Goal: Task Accomplishment & Management: Complete application form

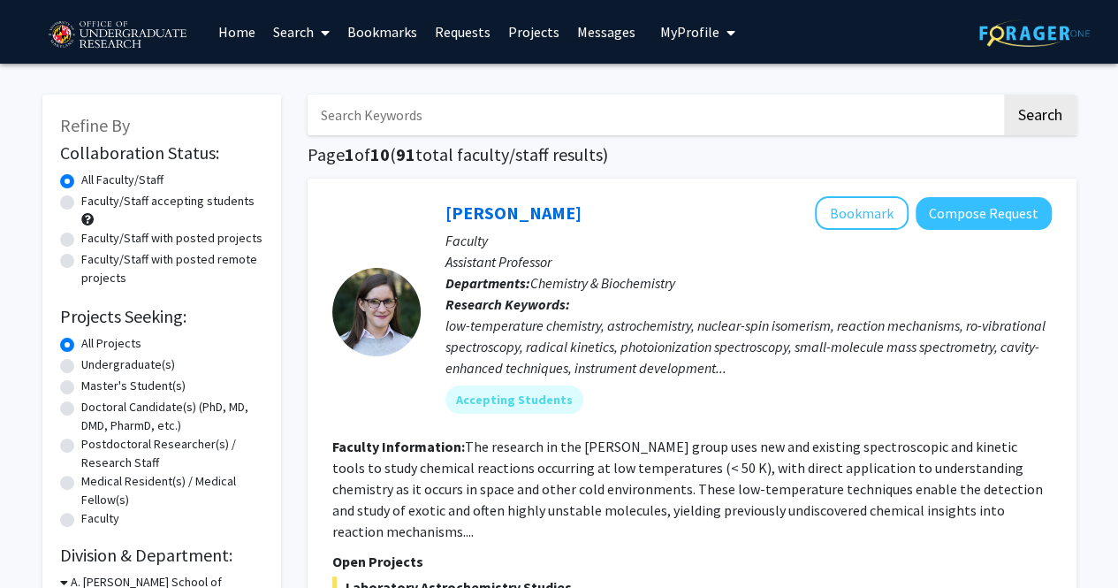
click at [118, 379] on label "Master's Student(s)" at bounding box center [133, 386] width 104 height 19
click at [93, 379] on input "Master's Student(s)" at bounding box center [86, 382] width 11 height 11
radio input "true"
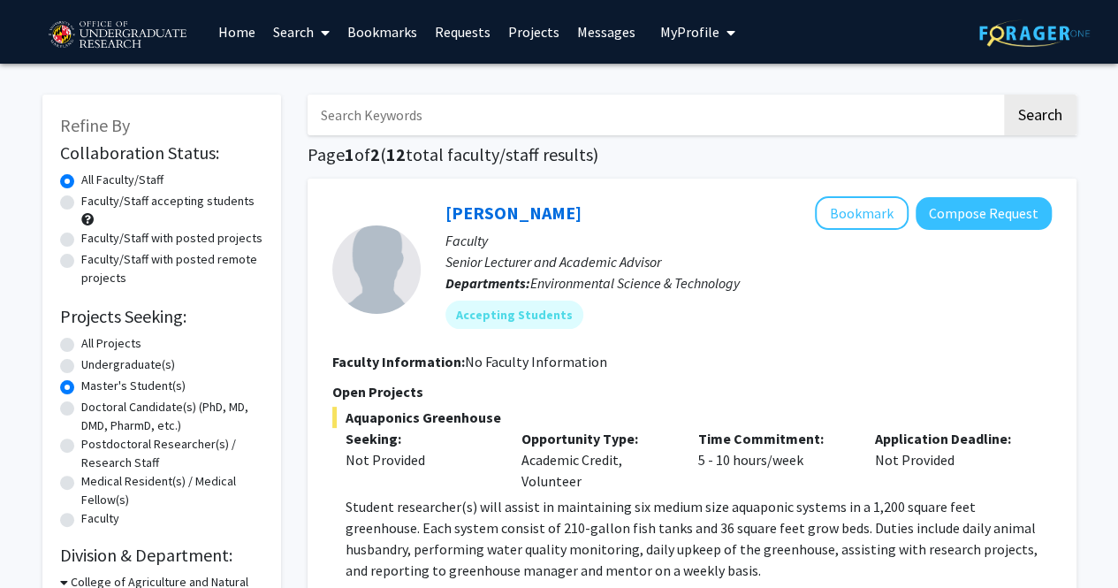
click at [154, 202] on label "Faculty/Staff accepting students" at bounding box center [167, 201] width 173 height 19
click at [93, 202] on input "Faculty/Staff accepting students" at bounding box center [86, 197] width 11 height 11
radio input "true"
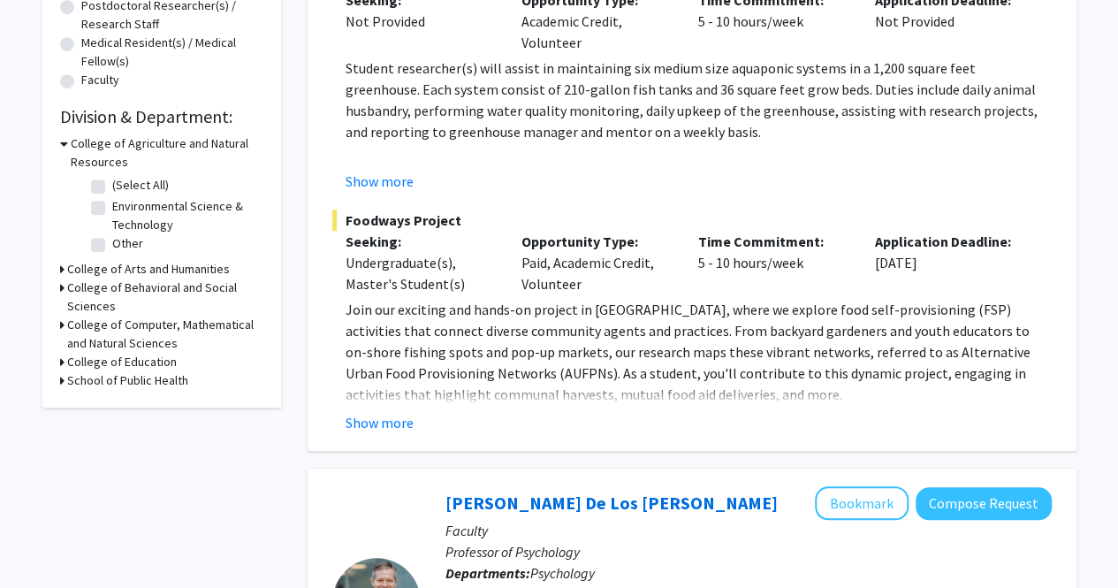
scroll to position [438, 0]
click at [186, 336] on h3 "College of Computer, Mathematical and Natural Sciences" at bounding box center [165, 334] width 196 height 37
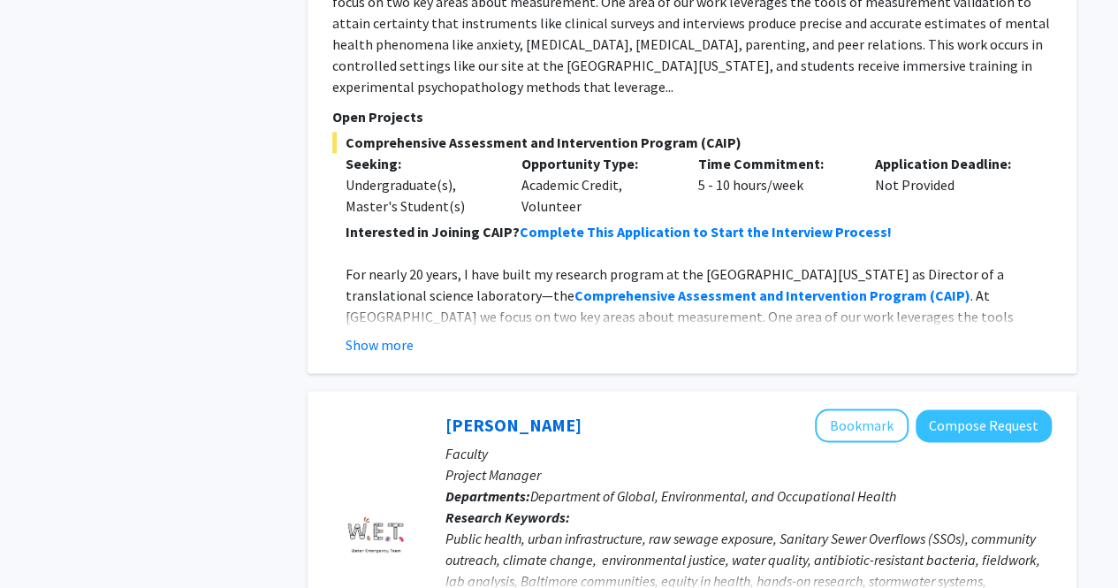
scroll to position [1241, 0]
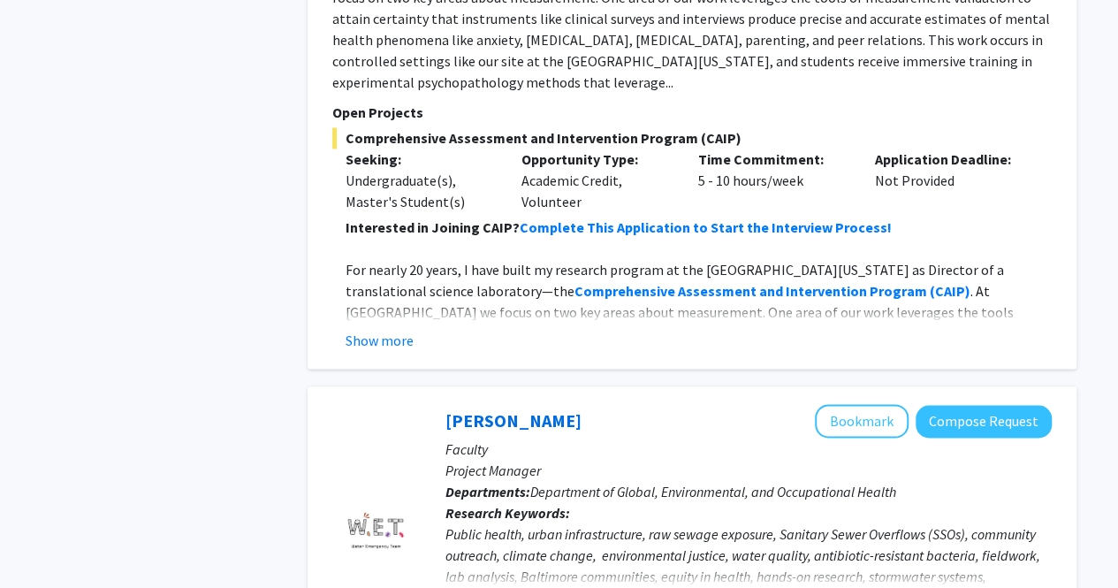
click at [370, 302] on fg-read-more "Interested in Joining CAIP? Complete This Application to Start the Interview Pr…" at bounding box center [692, 284] width 720 height 134
click at [398, 330] on button "Show more" at bounding box center [380, 340] width 68 height 21
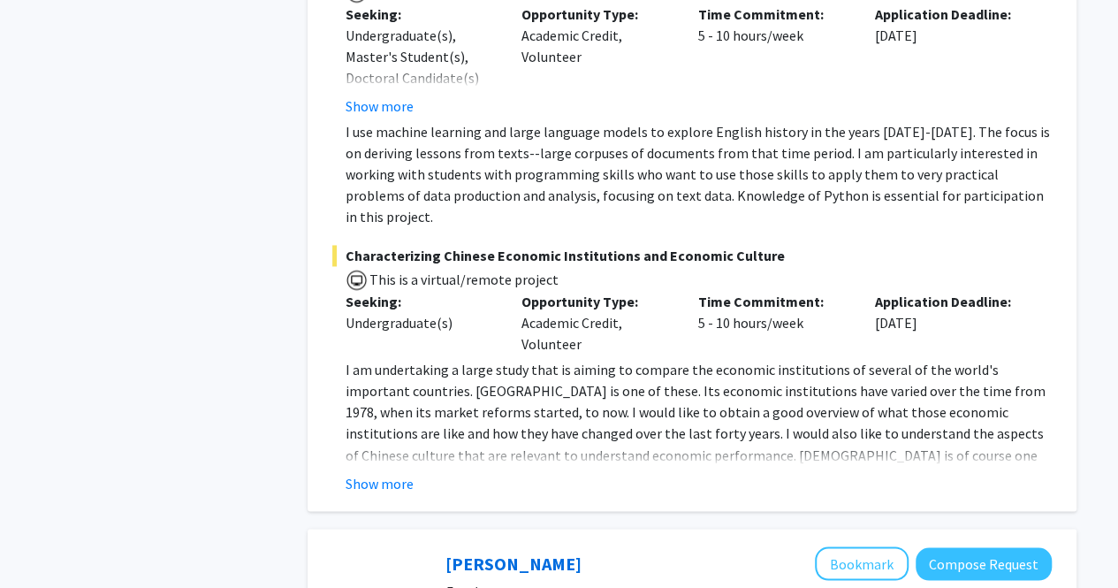
scroll to position [4595, 0]
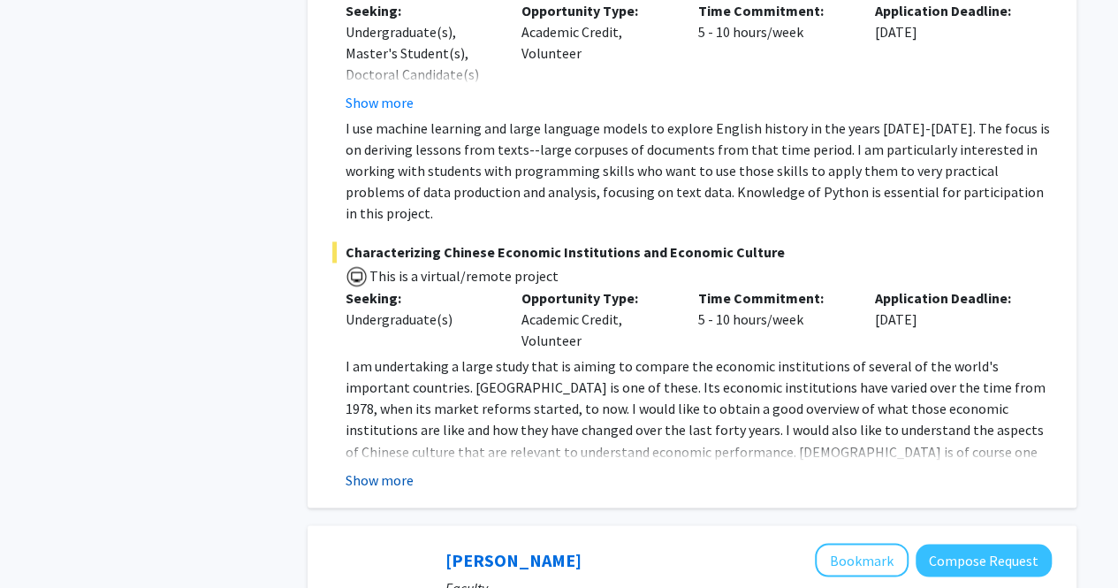
click at [379, 469] on button "Show more" at bounding box center [380, 479] width 68 height 21
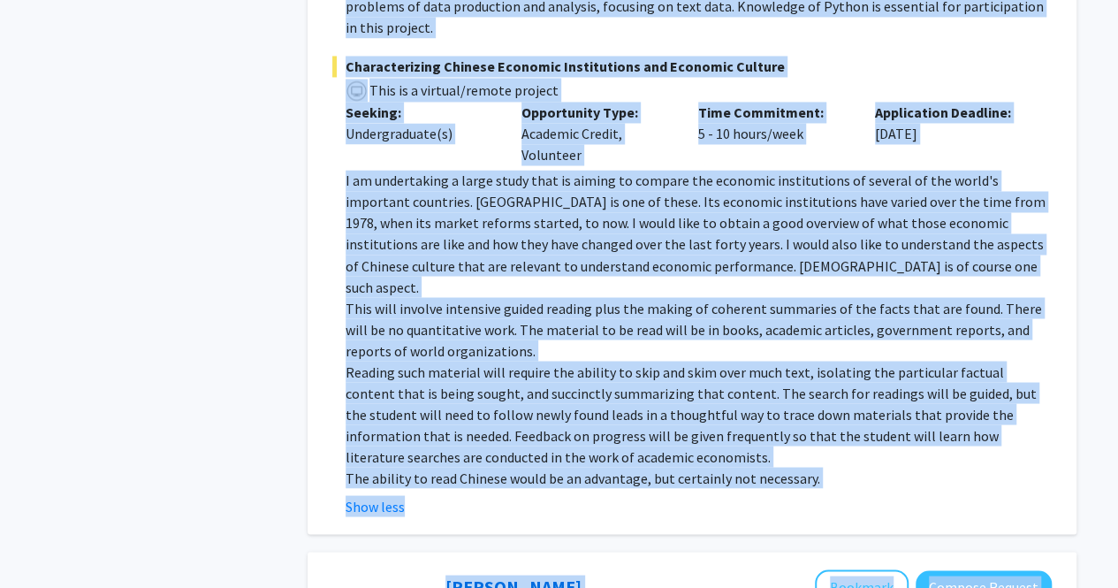
scroll to position [4812, 0]
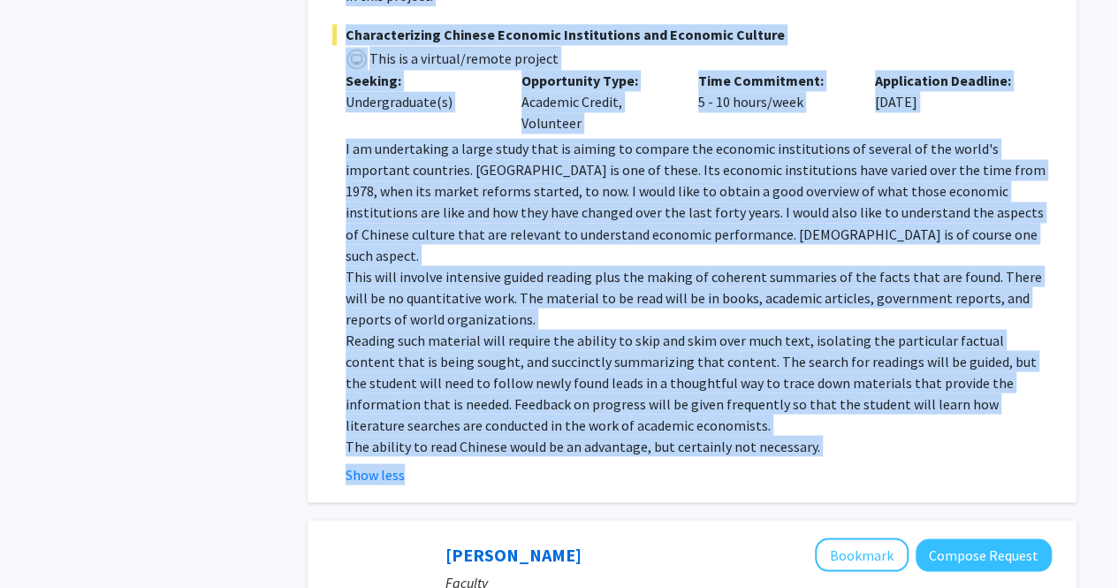
drag, startPoint x: 336, startPoint y: 202, endPoint x: 831, endPoint y: 347, distance: 515.8
click at [831, 435] on p "The ability to read Chinese would be an advantage, but certainly not necessary." at bounding box center [699, 445] width 706 height 21
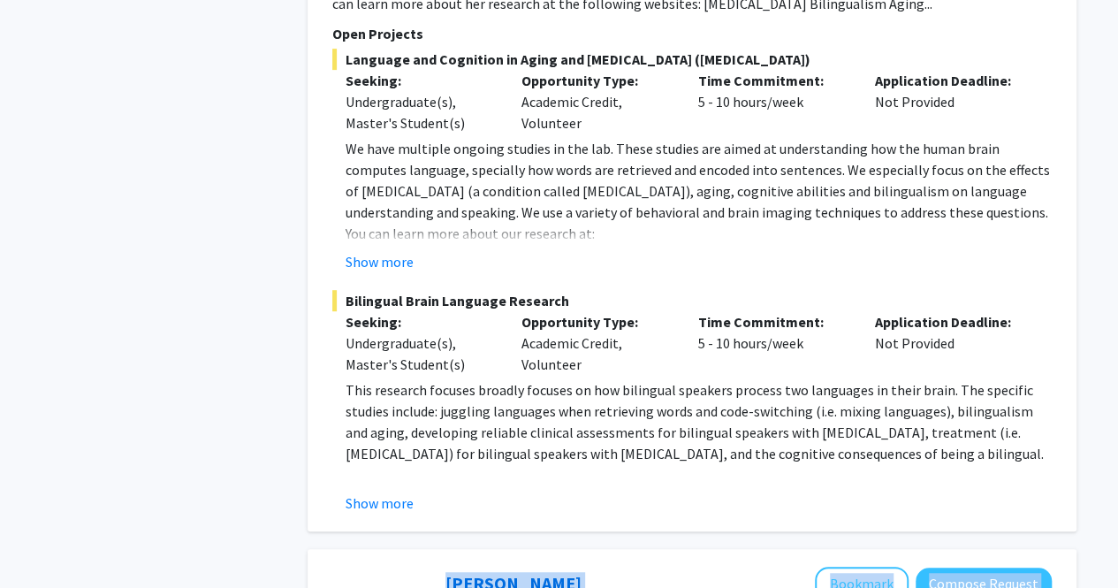
scroll to position [3858, 0]
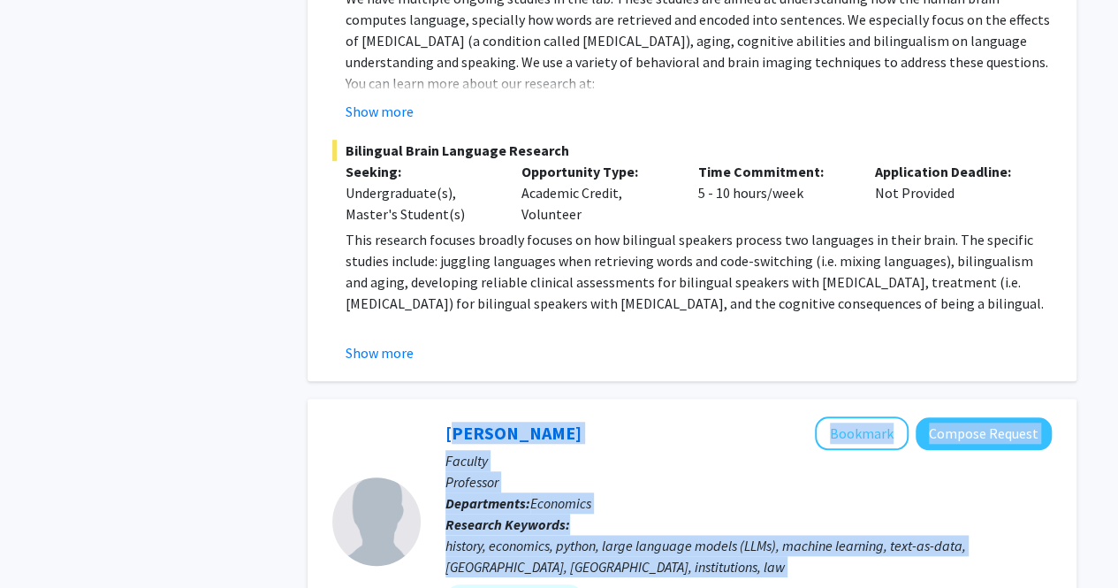
drag, startPoint x: 812, startPoint y: 341, endPoint x: 441, endPoint y: 377, distance: 373.0
copy fg-search-faculty "Lorem Ipsumdo Sitametc Adipisc Elitsed Doeiusm Temporinc Utlaboreetd: Magnaaliq…"
click at [441, 416] on div "[PERSON_NAME] Bookmark Compose Request Faculty Professor Departments: Economics…" at bounding box center [736, 521] width 631 height 210
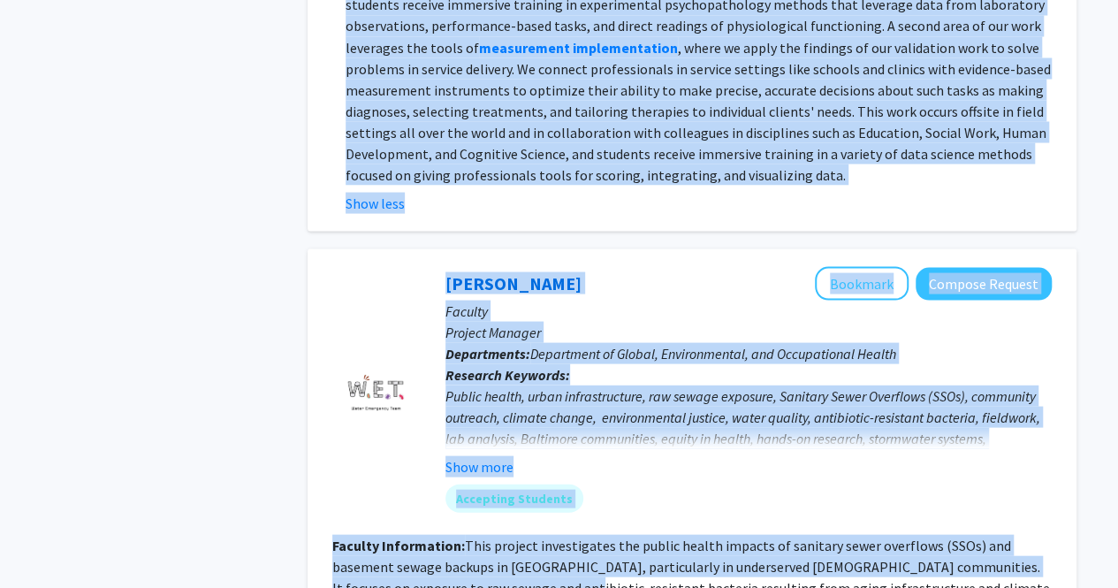
scroll to position [1650, 0]
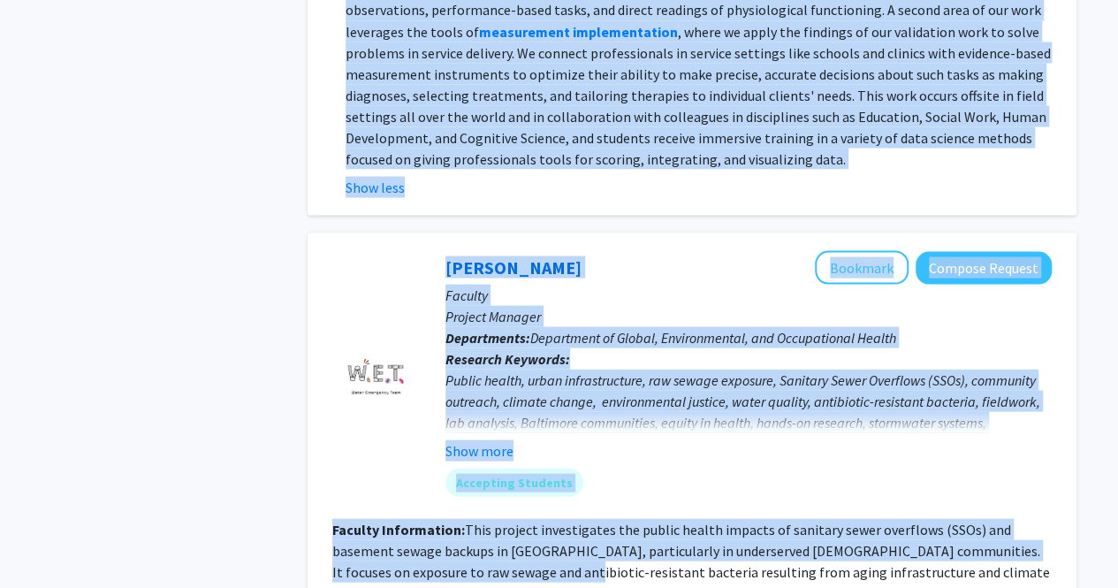
drag, startPoint x: 437, startPoint y: 115, endPoint x: 1052, endPoint y: 126, distance: 615.3
copy fg-search-faculty "Loremi Do Sit Ametc Adipisci Elitsed Doeiusm Tempori Utlaboree do Magnaaliqu En…"
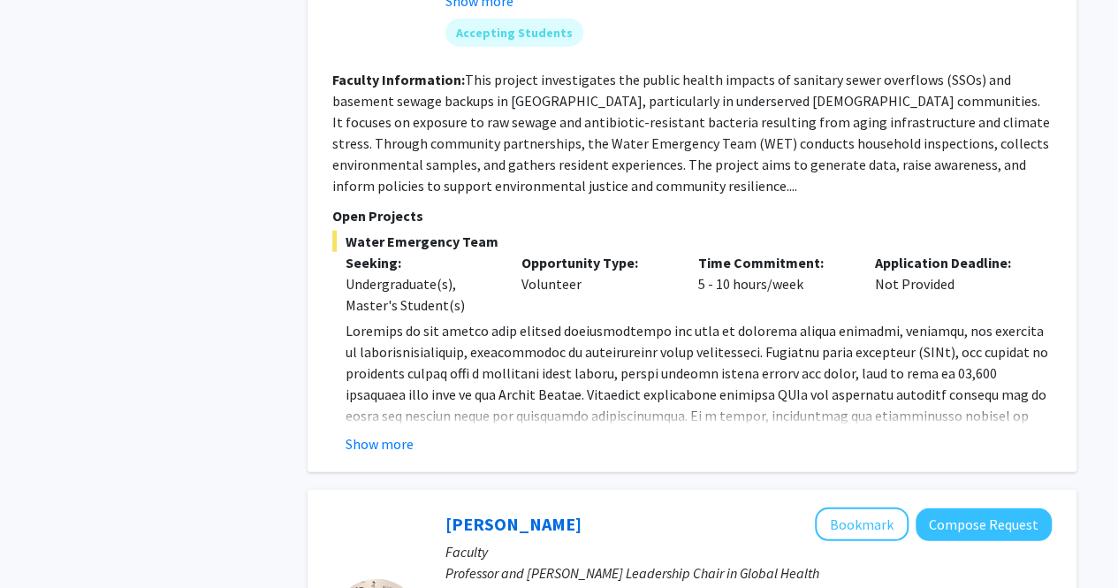
scroll to position [2100, 0]
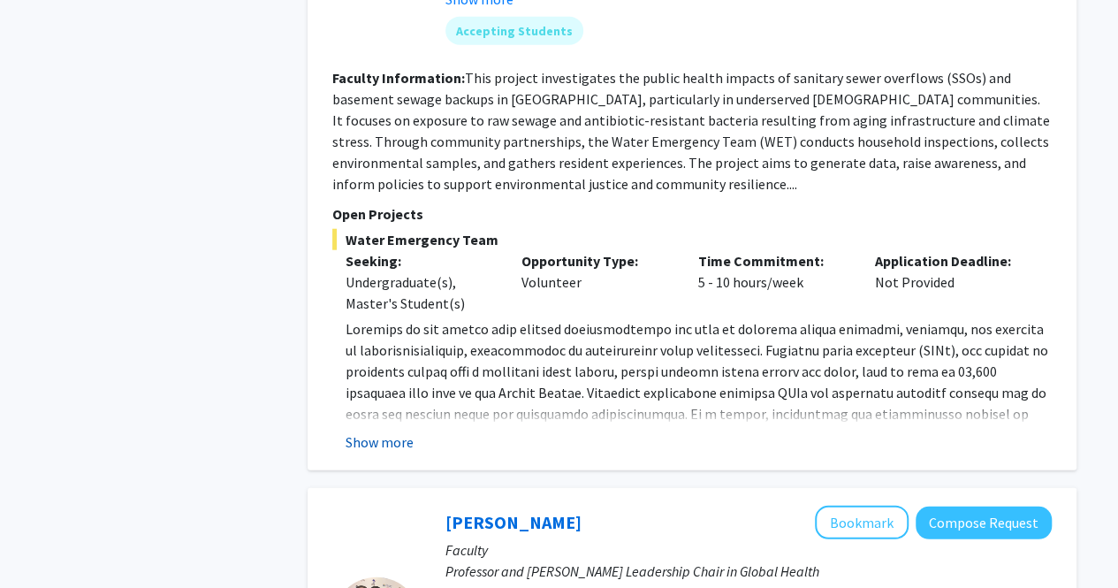
click at [368, 431] on button "Show more" at bounding box center [380, 441] width 68 height 21
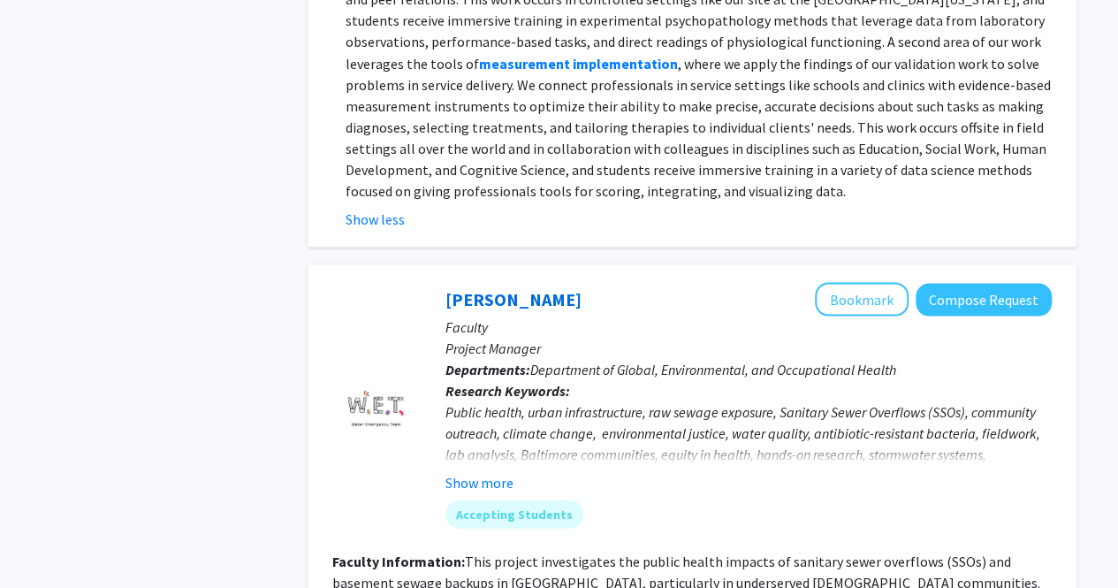
scroll to position [1616, 0]
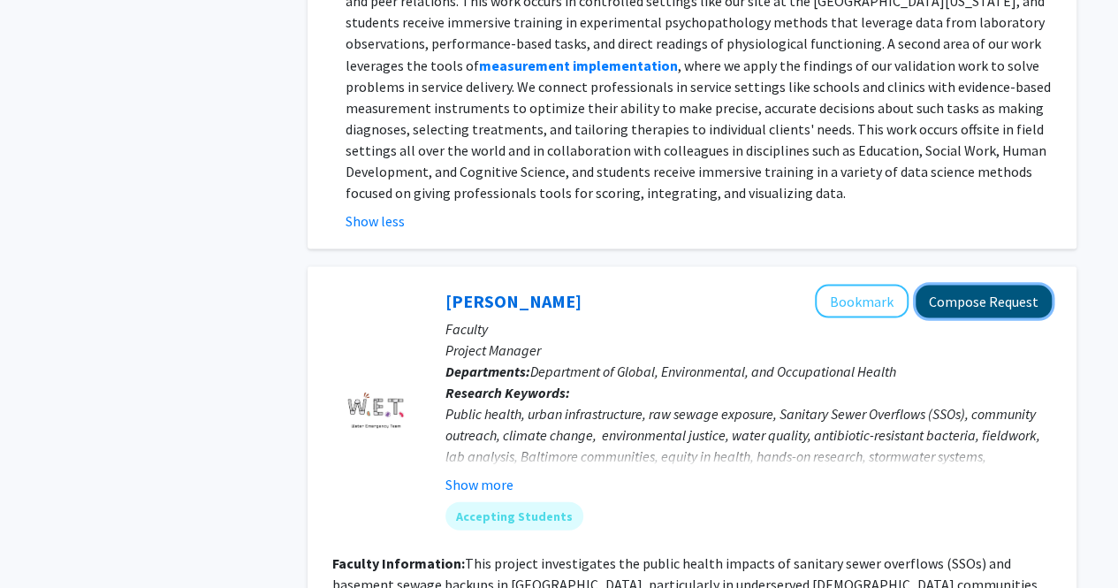
click at [1016, 285] on button "Compose Request" at bounding box center [984, 301] width 136 height 33
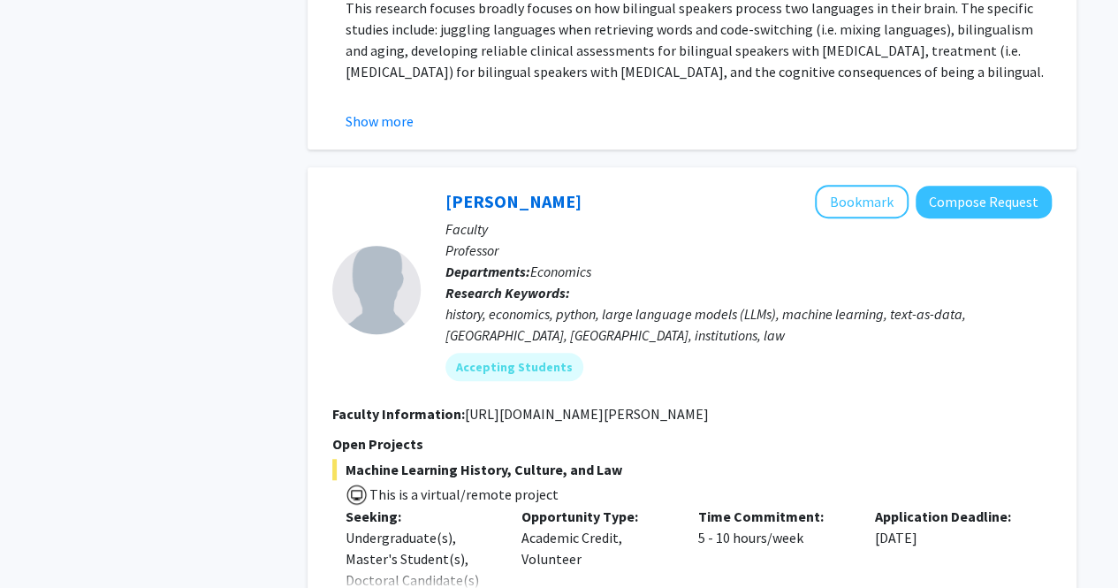
scroll to position [3953, 0]
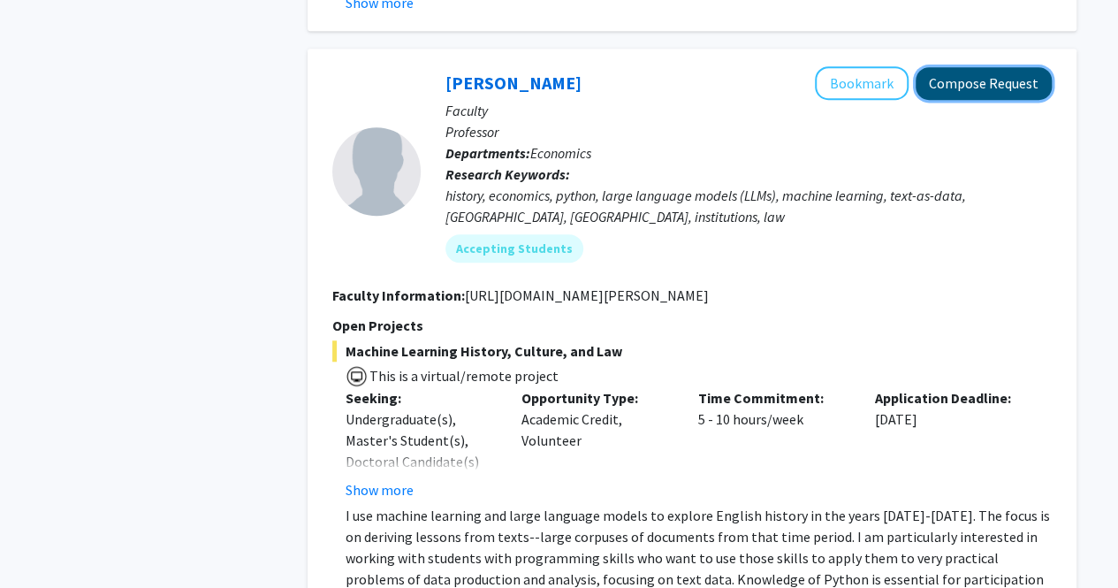
click at [1008, 67] on button "Compose Request" at bounding box center [984, 83] width 136 height 33
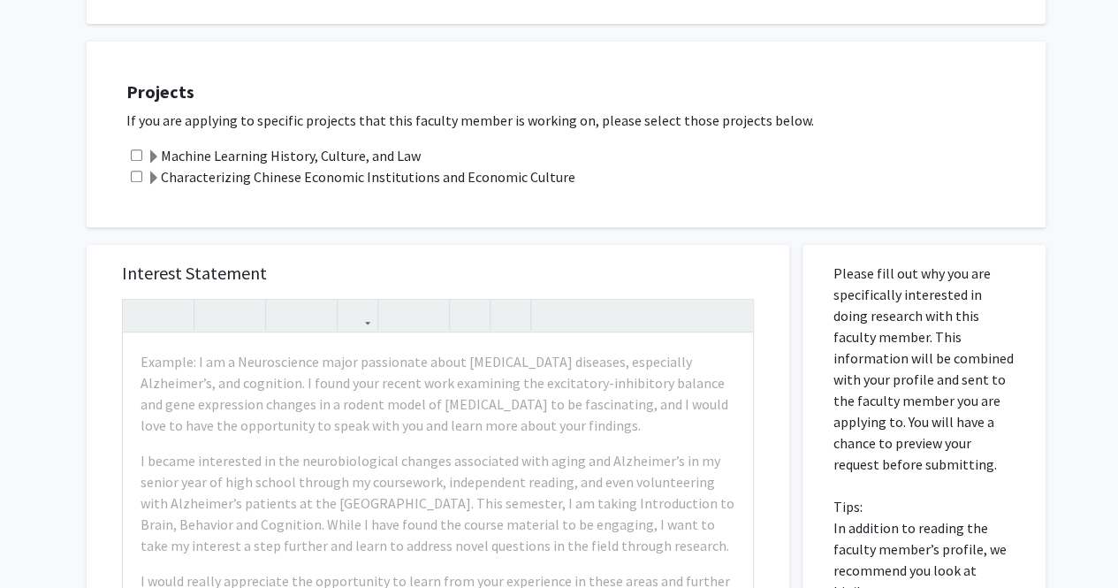
scroll to position [331, 0]
click at [232, 155] on label "Machine Learning History, Culture, and Law" at bounding box center [284, 154] width 274 height 21
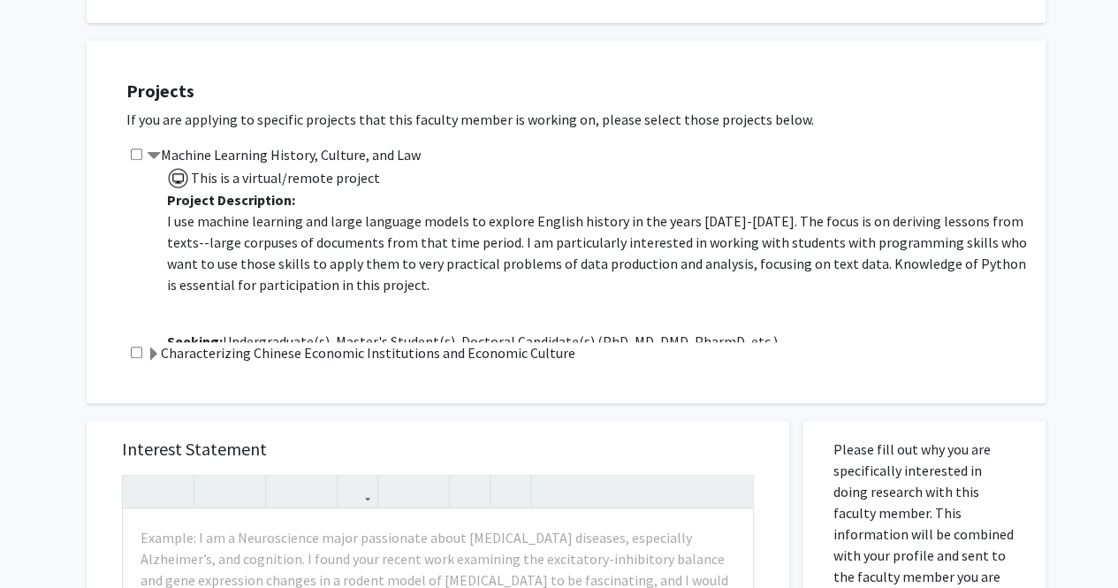
click at [133, 151] on input "checkbox" at bounding box center [136, 154] width 11 height 11
checkbox input "true"
click at [253, 229] on p "I use machine learning and large language models to explore English history in …" at bounding box center [597, 252] width 861 height 85
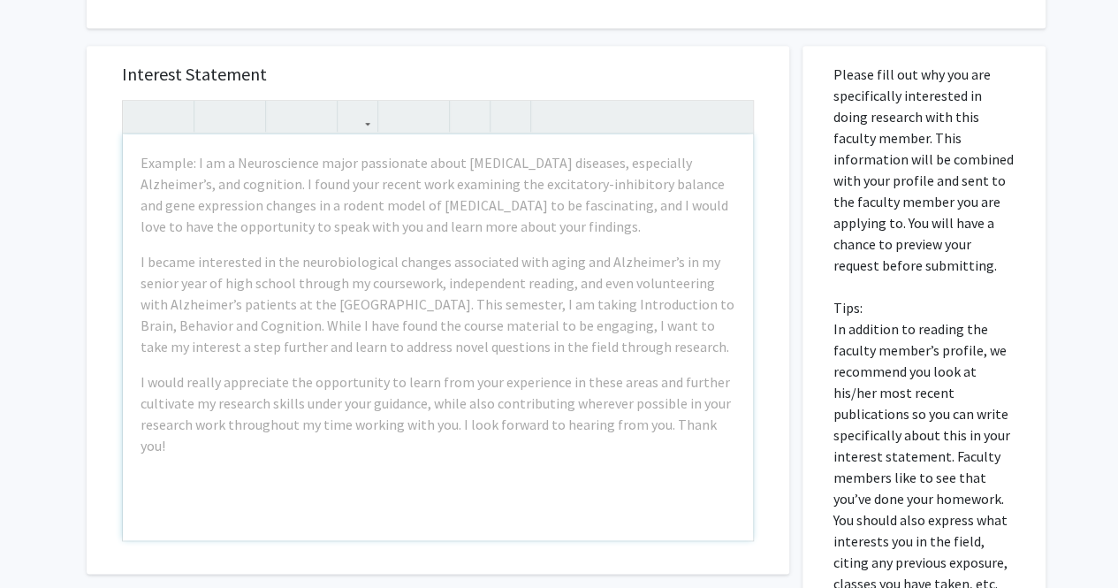
scroll to position [715, 0]
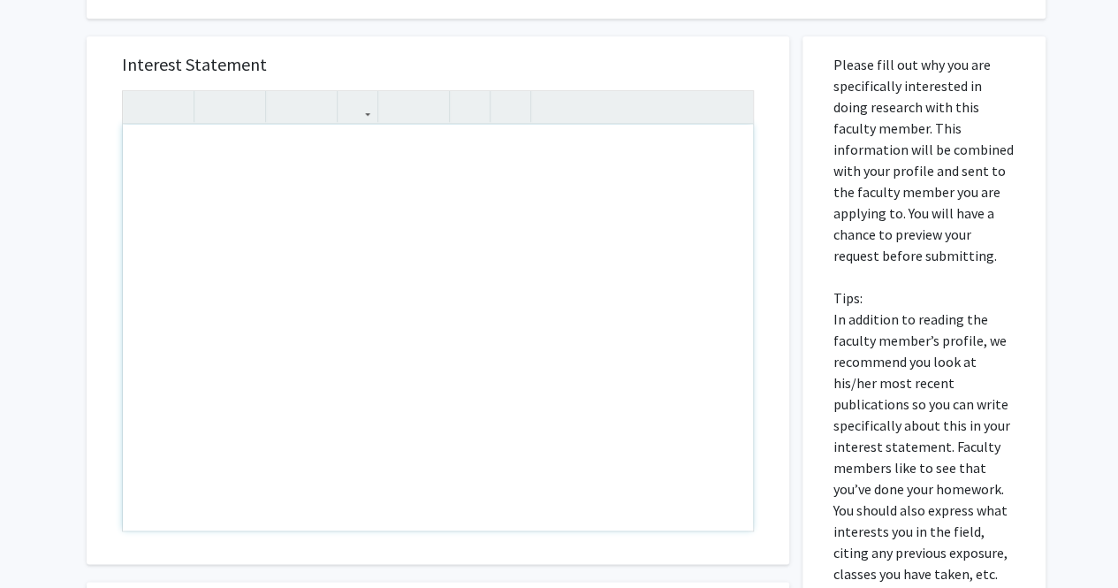
click at [233, 309] on div "Note to users with screen readers: Please press Alt+0 or Option+0 to deactivate…" at bounding box center [438, 328] width 630 height 406
click at [30, 324] on div "All Requests Request for [PERSON_NAME] Request for [PERSON_NAME] Departments: E…" at bounding box center [559, 117] width 1118 height 1538
click at [349, 274] on div "Note to users with screen readers: Please press Alt+0 or Option+0 to deactivate…" at bounding box center [438, 328] width 630 height 406
paste div "Note to users with screen readers: Please press Alt+0 or Option+0 to deactivate…"
type textarea "<l>Ipsu’d s ametc, adipiscingel seddo eiu tem inci ut Labo. Etdolor. Ma aliquae…"
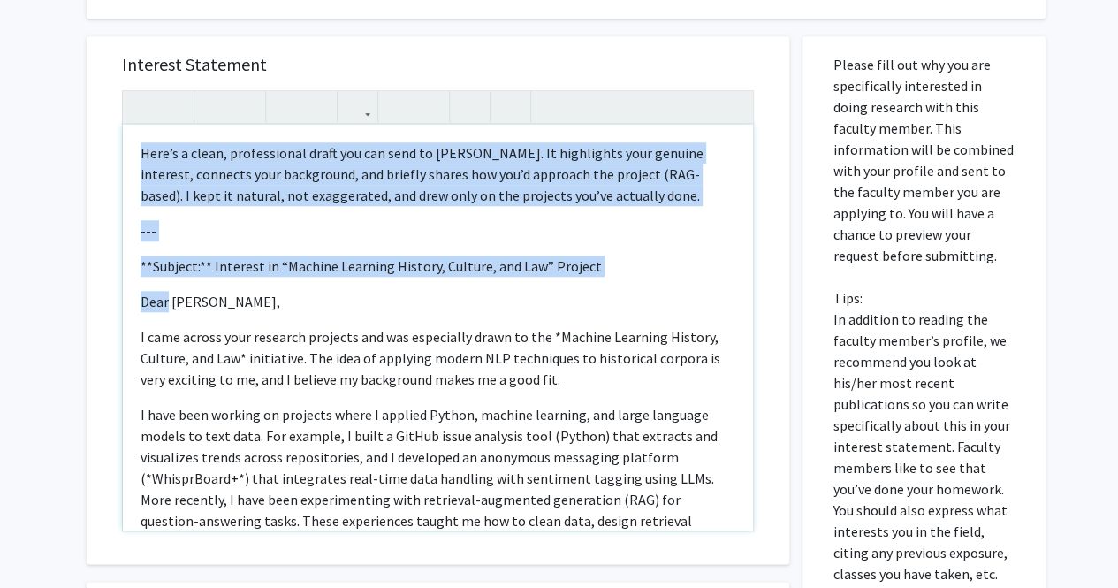
drag, startPoint x: 165, startPoint y: 301, endPoint x: 134, endPoint y: 126, distance: 177.7
click at [134, 126] on div "Here’s a clean, professional draft you can send to [PERSON_NAME]. It highlights…" at bounding box center [438, 328] width 630 height 406
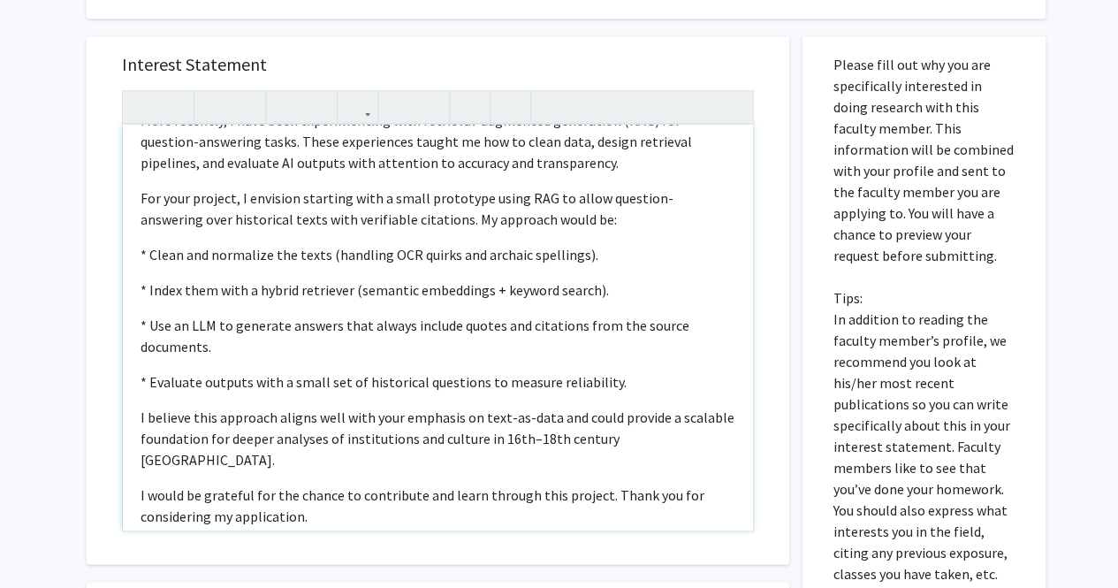
scroll to position [492, 0]
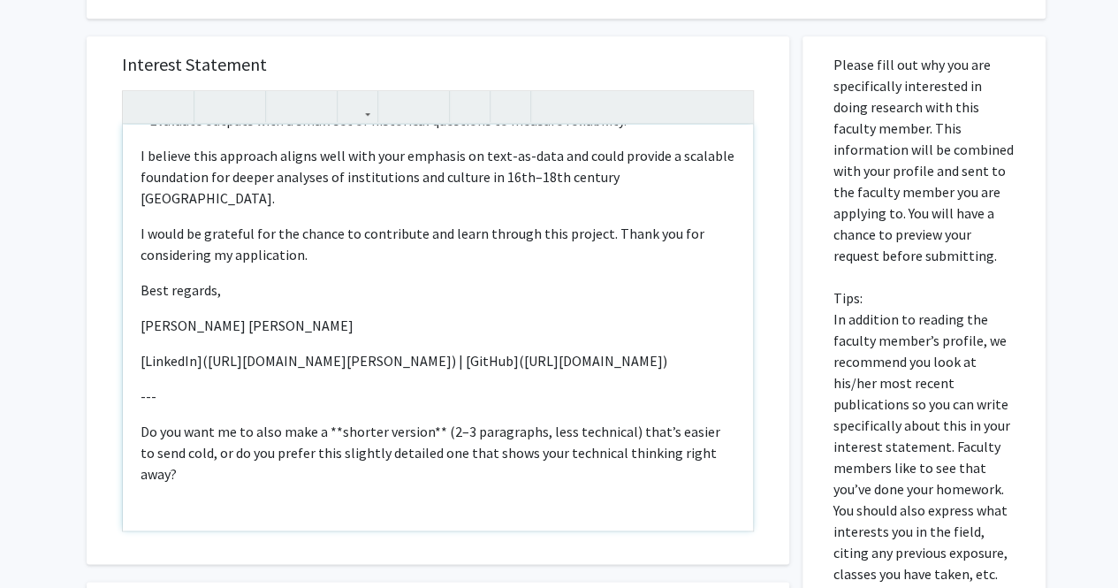
click at [141, 350] on p "[LinkedIn]([URL][DOMAIN_NAME][PERSON_NAME]) | [GitHub]([URL][DOMAIN_NAME])" at bounding box center [438, 360] width 595 height 21
click at [244, 354] on p "[LinkedIn]([URL][DOMAIN_NAME][PERSON_NAME]) | [GitHub]([URL][DOMAIN_NAME])" at bounding box center [438, 360] width 595 height 21
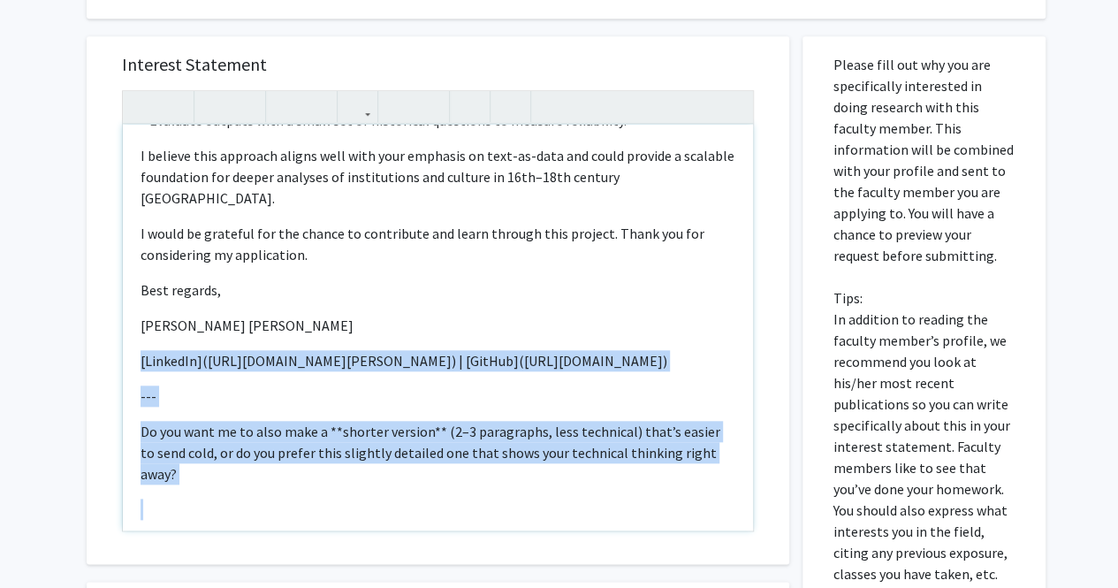
drag, startPoint x: 140, startPoint y: 335, endPoint x: 564, endPoint y: 479, distance: 448.1
click at [564, 479] on div "Hello [PERSON_NAME], I came across your research projects and was especially dr…" at bounding box center [438, 328] width 630 height 406
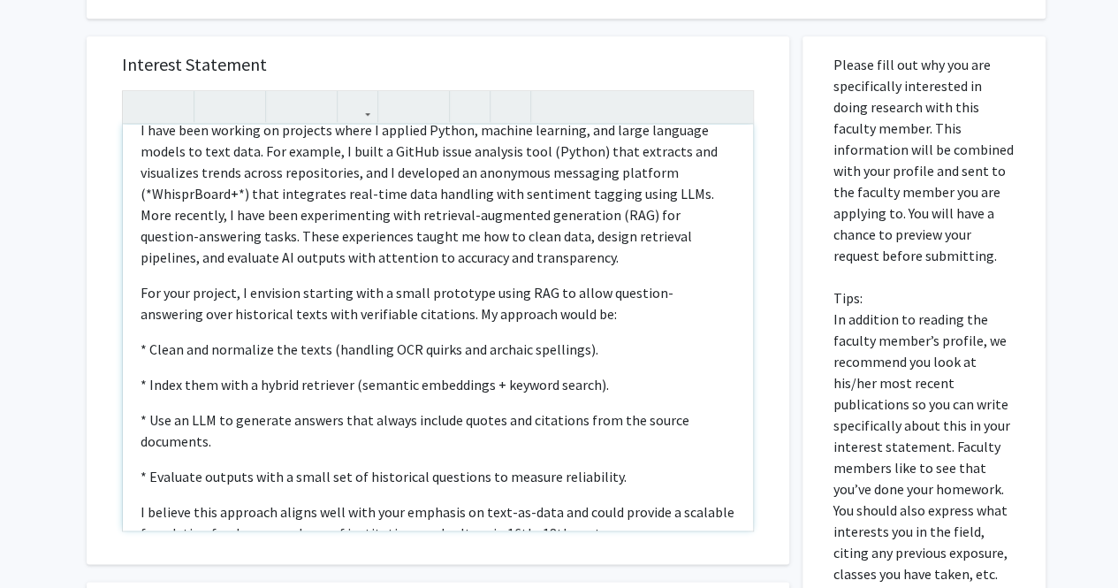
scroll to position [0, 0]
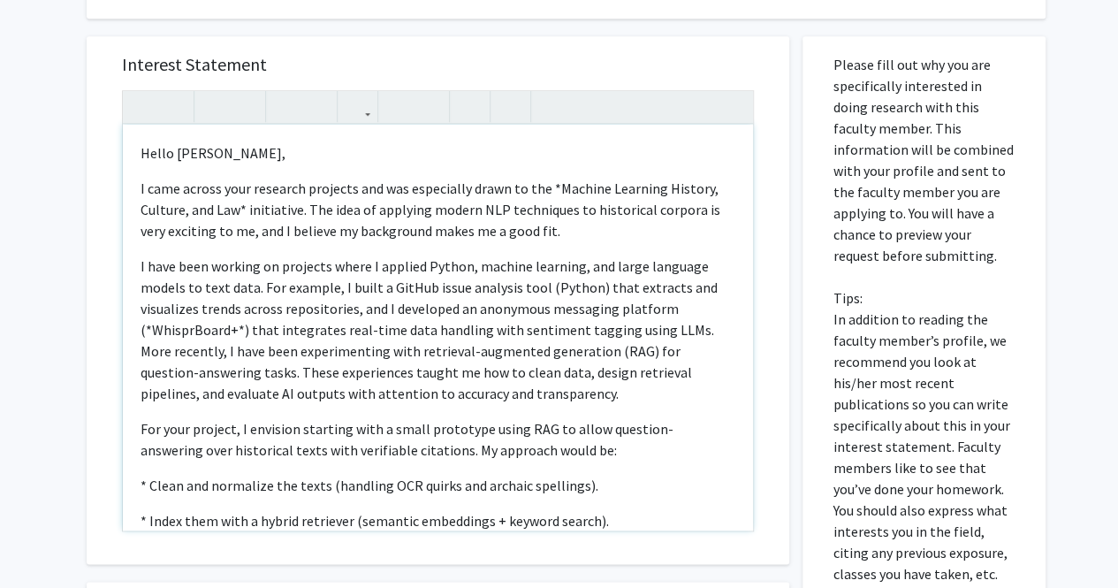
click at [246, 207] on p "I came across your research projects and was especially drawn to the *Machine L…" at bounding box center [438, 210] width 595 height 64
click at [554, 187] on p "I came across your research projects and was especially drawn to the *Machine L…" at bounding box center [438, 210] width 595 height 64
click at [243, 333] on p "I have been working on projects where I applied Python, machine learning, and l…" at bounding box center [438, 329] width 595 height 149
type textarea "<p><span style="font-size: 1rem;">Hello [PERSON_NAME],</span></p><p>I came acro…"
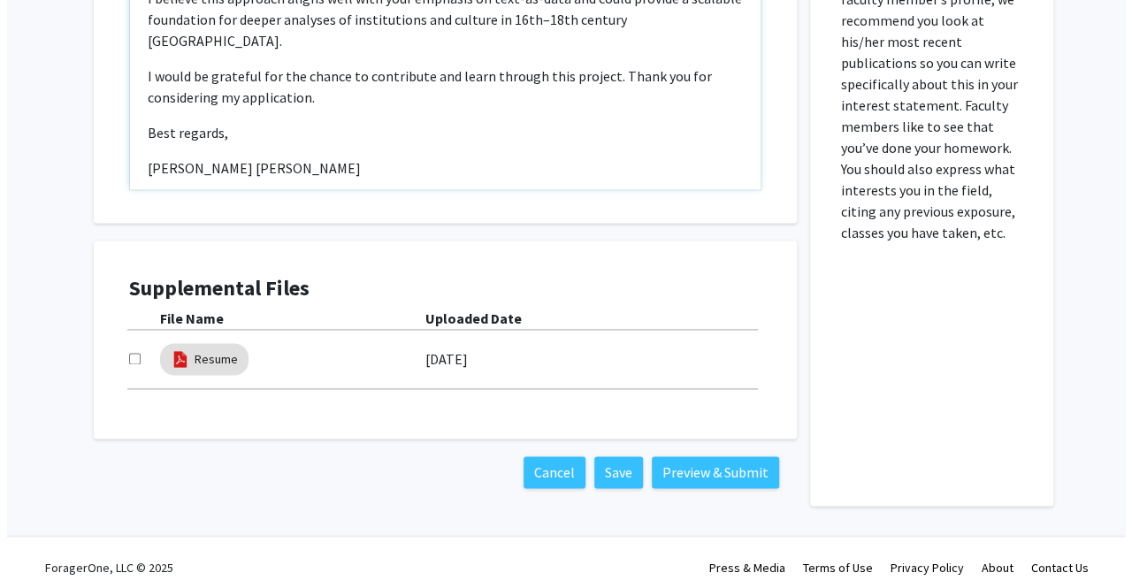
scroll to position [1066, 0]
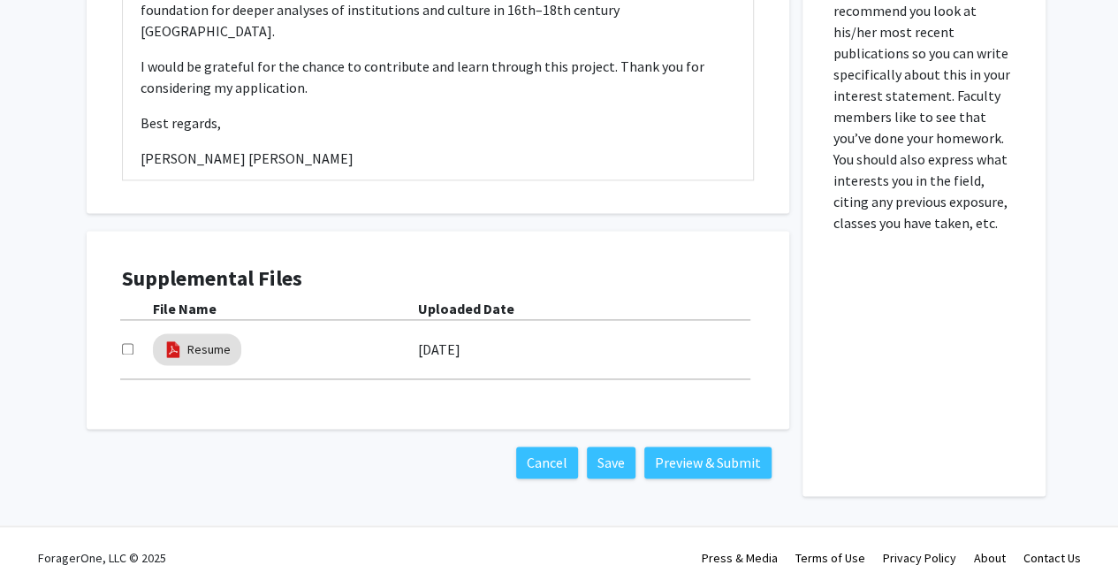
click at [479, 327] on div "File Name Uploaded Date Resume [DATE]" at bounding box center [438, 338] width 632 height 81
click at [447, 357] on label "[DATE]" at bounding box center [439, 349] width 42 height 30
click at [453, 326] on div "File Name Uploaded Date Resume [DATE]" at bounding box center [438, 338] width 632 height 81
click at [467, 315] on b "Uploaded Date" at bounding box center [466, 309] width 96 height 18
click at [731, 462] on button "Preview & Submit" at bounding box center [707, 462] width 127 height 32
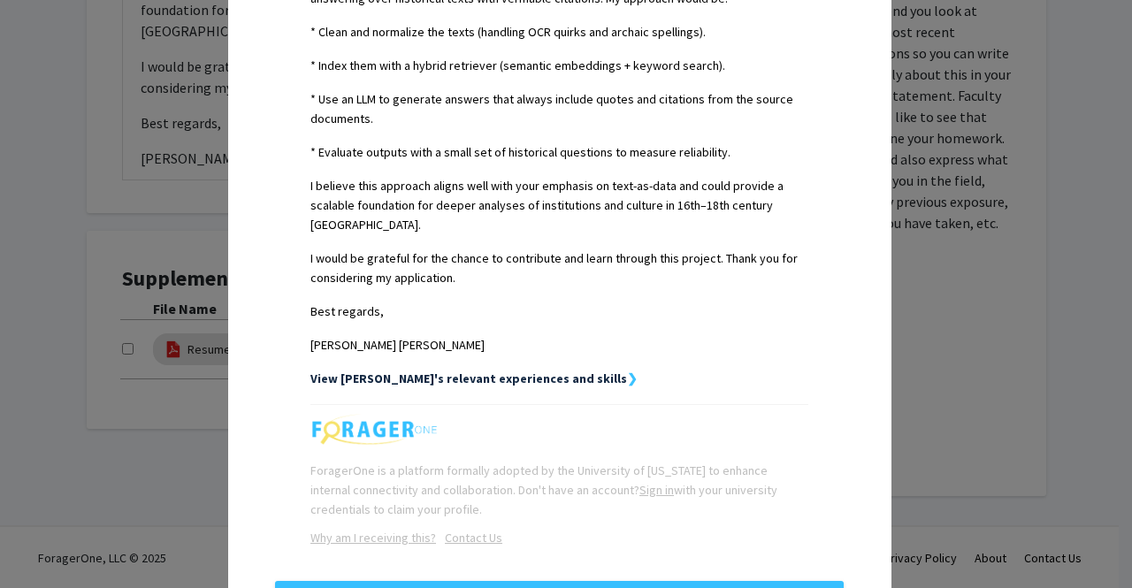
scroll to position [855, 0]
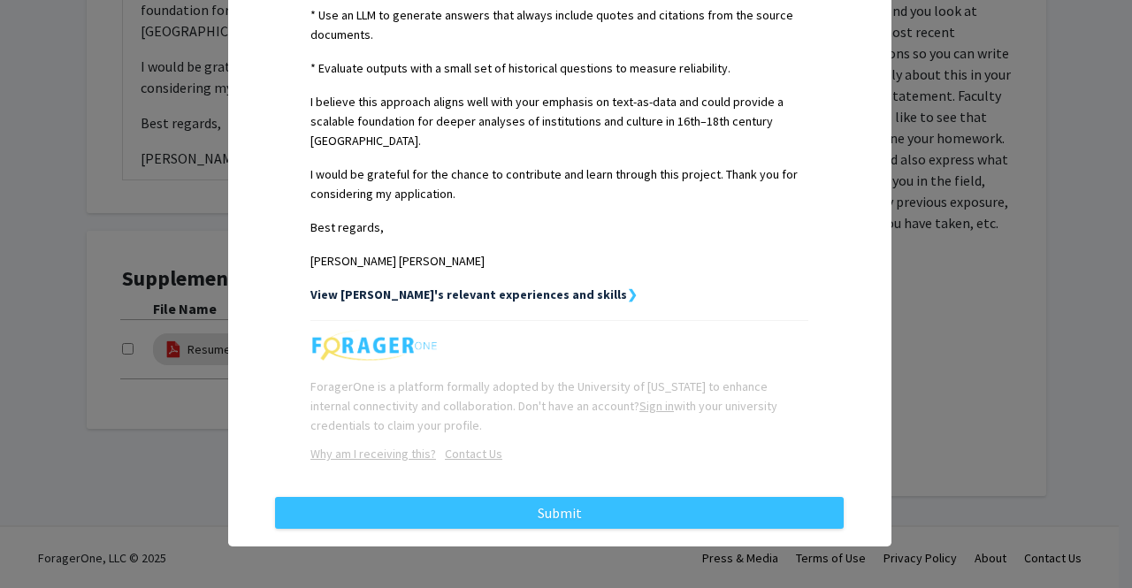
click at [599, 295] on strong "View [PERSON_NAME]'s relevant experiences and skills" at bounding box center [468, 294] width 316 height 16
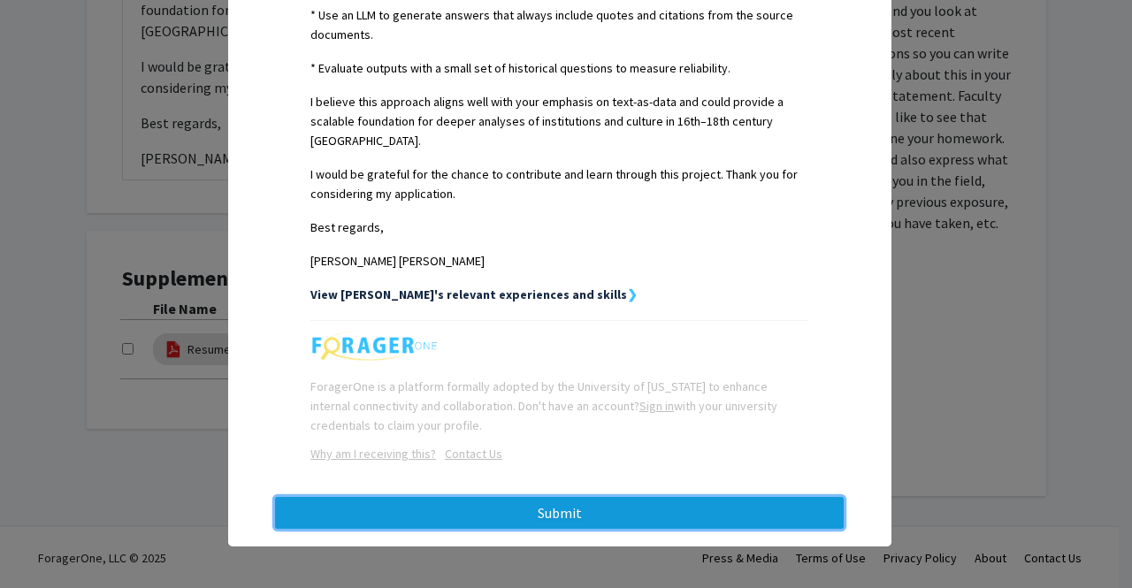
click at [596, 517] on button "Submit" at bounding box center [559, 513] width 568 height 32
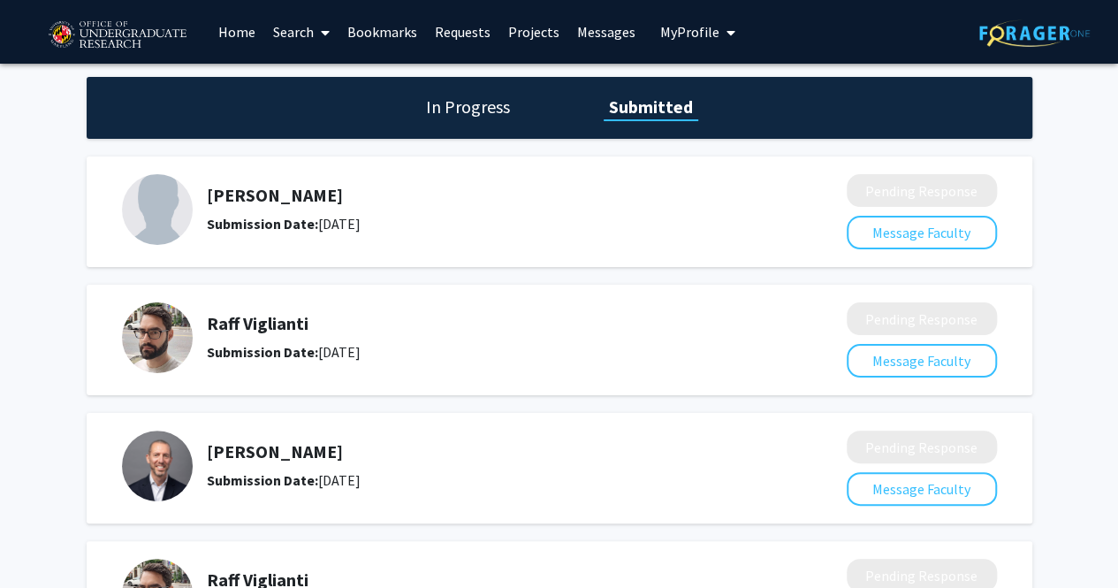
click at [709, 27] on span "My Profile" at bounding box center [689, 32] width 59 height 18
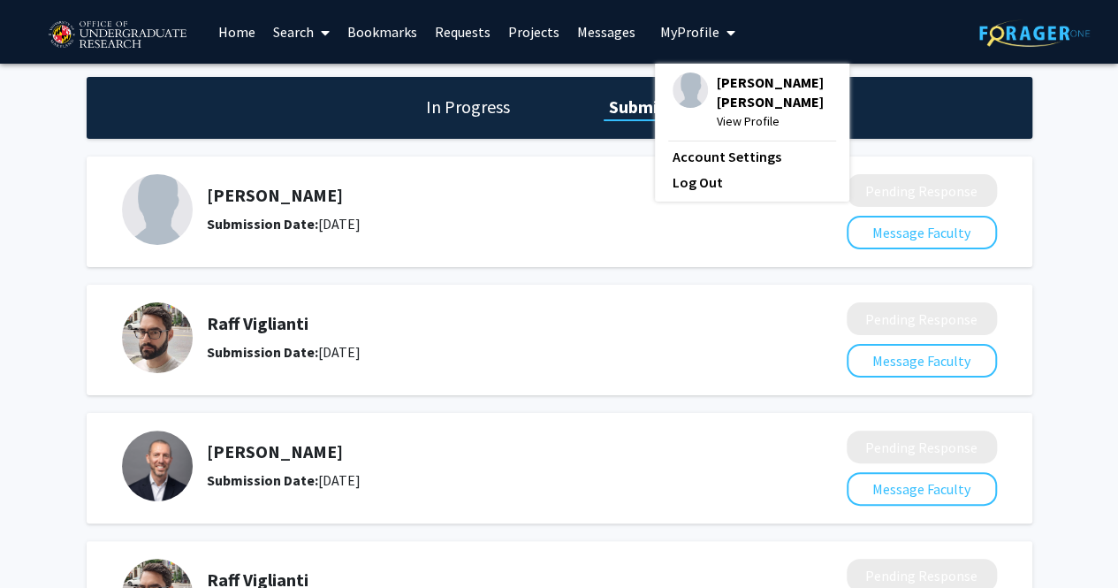
click at [787, 104] on span "[PERSON_NAME] [PERSON_NAME]" at bounding box center [774, 91] width 115 height 39
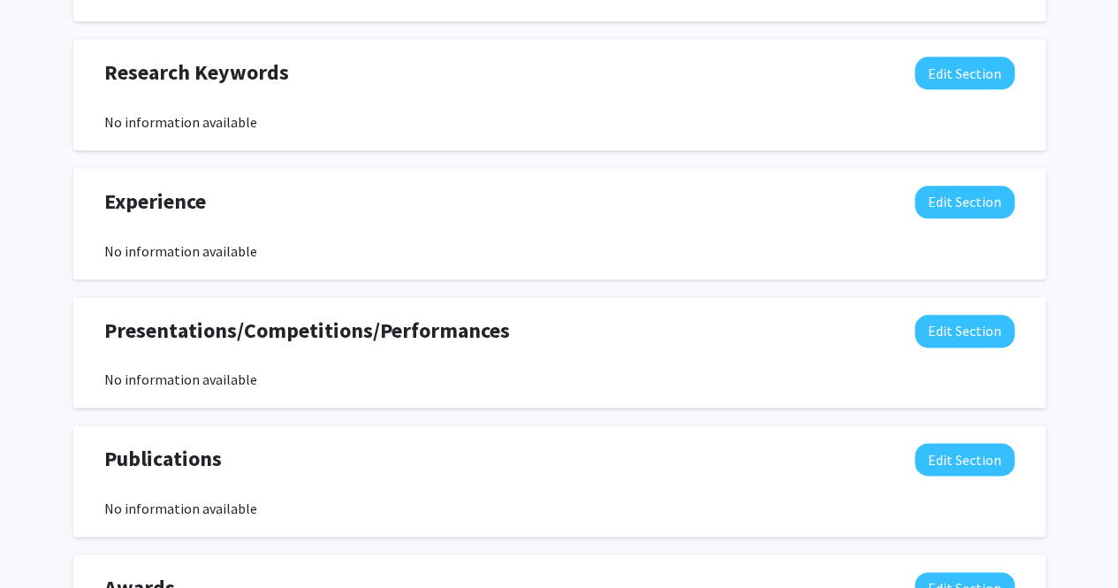
scroll to position [914, 0]
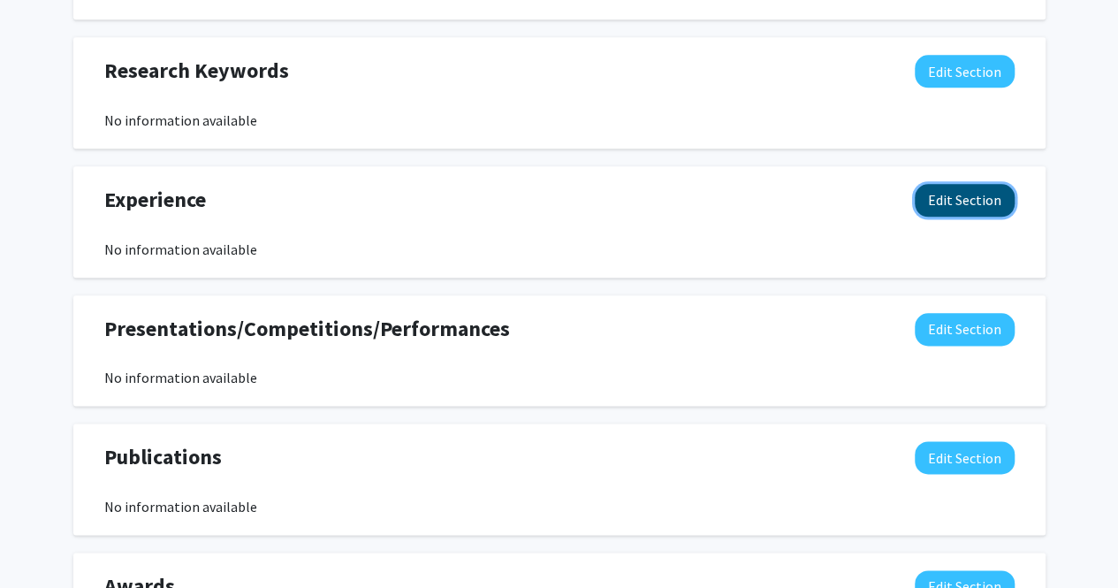
click at [941, 194] on button "Edit Section" at bounding box center [965, 200] width 100 height 33
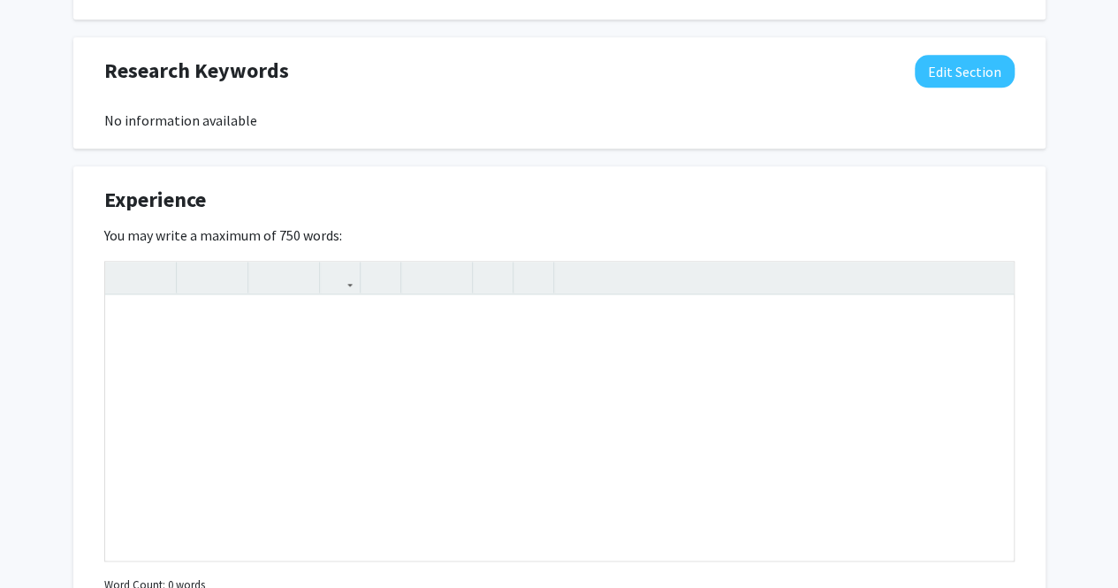
click at [923, 209] on div "Experience Edit Section" at bounding box center [559, 204] width 937 height 41
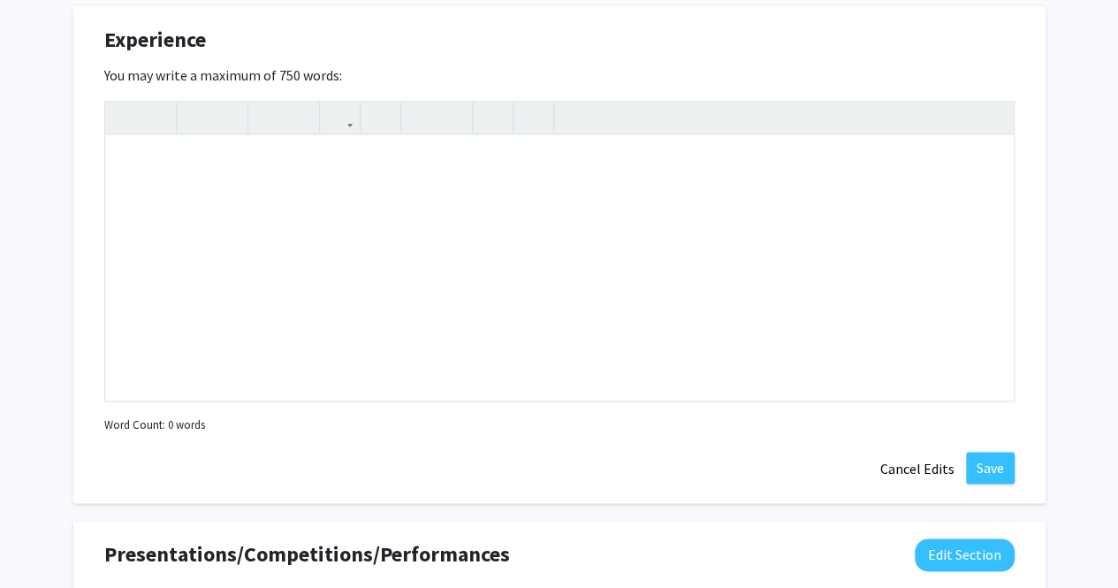
scroll to position [1073, 0]
click at [416, 229] on div "Note to users with screen readers: Please deactivate our accessibility plugin f…" at bounding box center [559, 268] width 909 height 265
paste div "Note to users with screen readers: Please deactivate our accessibility plugin f…"
type textarea "<l>I dolor s ametc ad elitsedd eiusmodtemp, inci utlaboree, dol magnaal EN admi…"
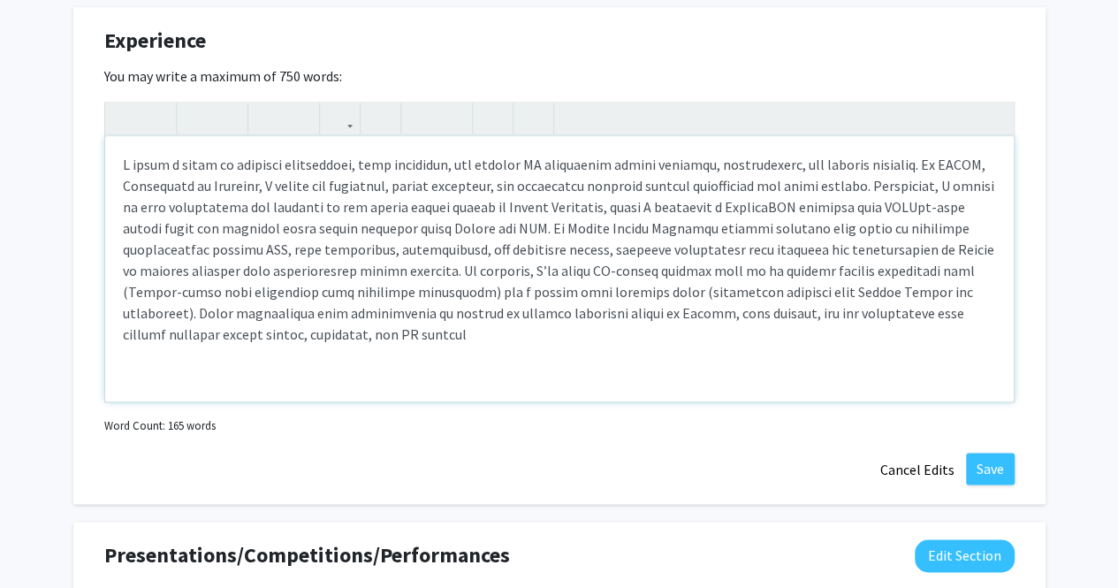
type textarea "<l>I dolor s ametc ad elitsedd eiusmodtemp, inci utlaboree, dol magnaal EN admi…"
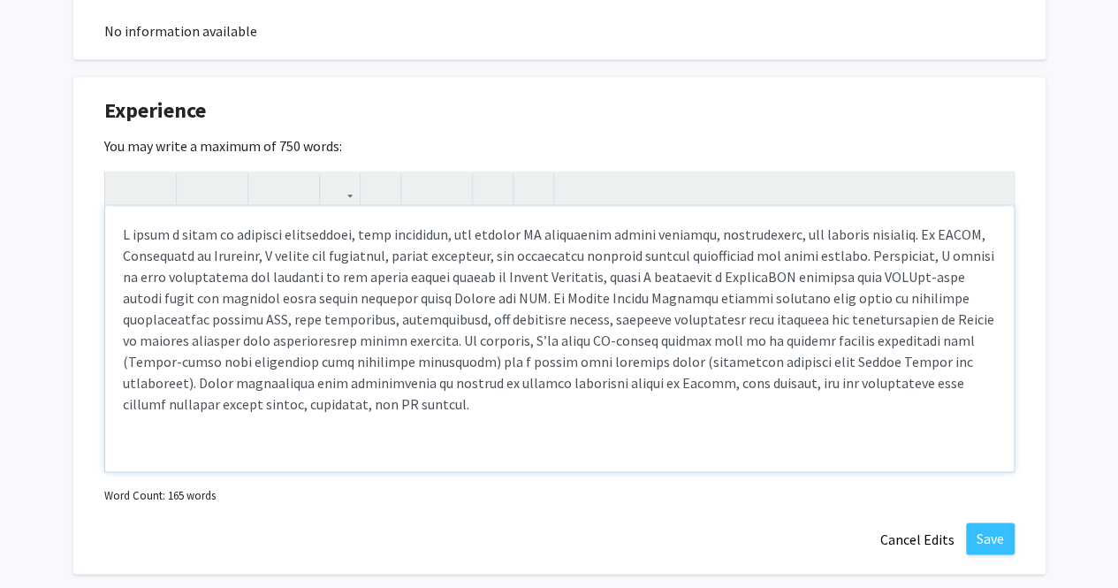
scroll to position [1002, 0]
click at [838, 410] on p "Note to users with screen readers: Please deactivate our accessibility plugin f…" at bounding box center [559, 320] width 873 height 191
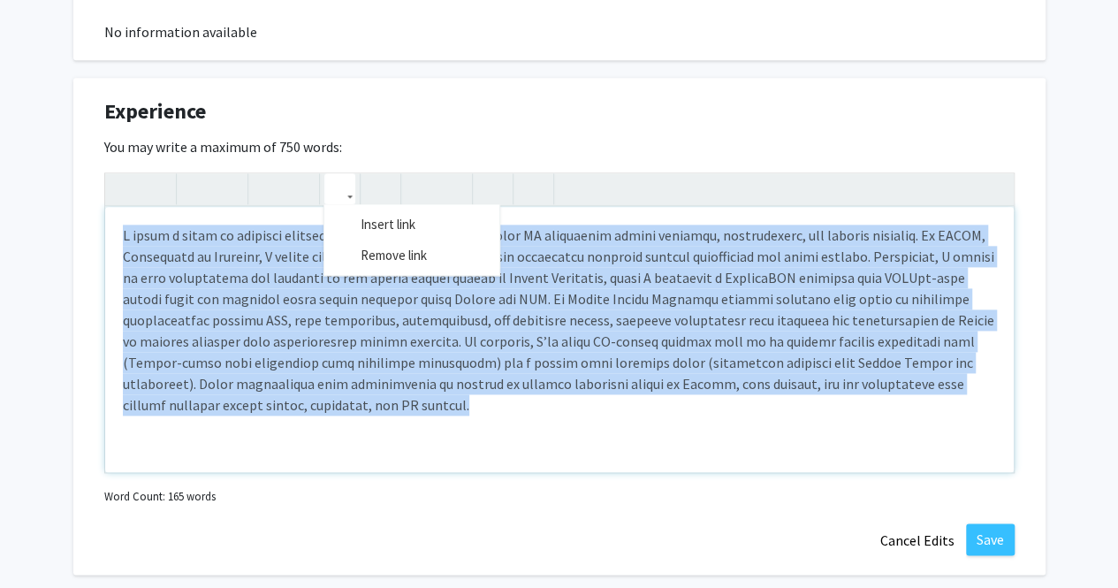
click at [348, 194] on button "button" at bounding box center [339, 188] width 31 height 31
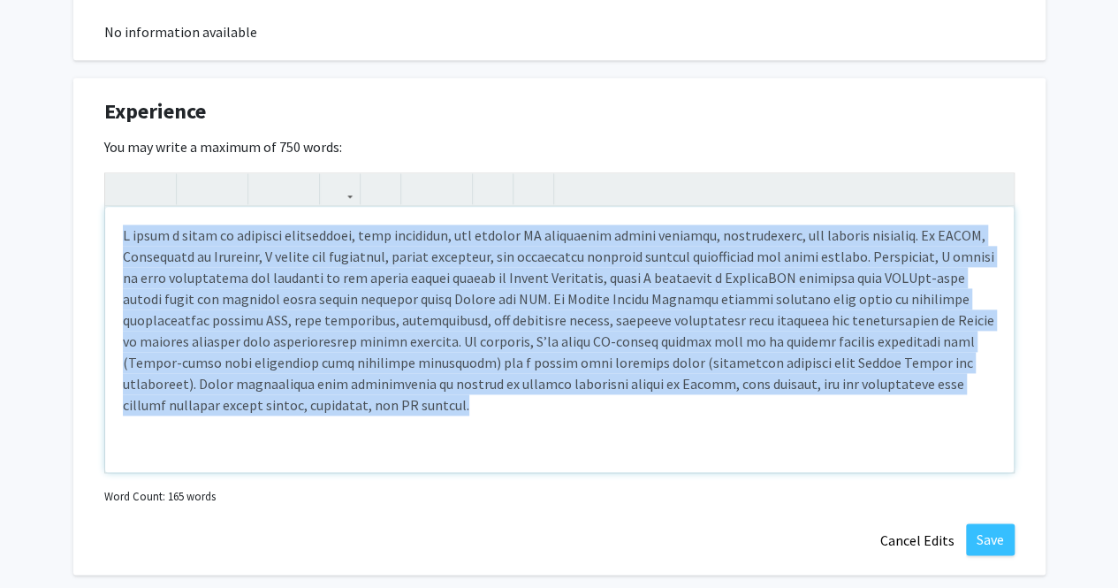
click at [466, 354] on p "Note to users with screen readers: Please deactivate our accessibility plugin f…" at bounding box center [559, 320] width 873 height 191
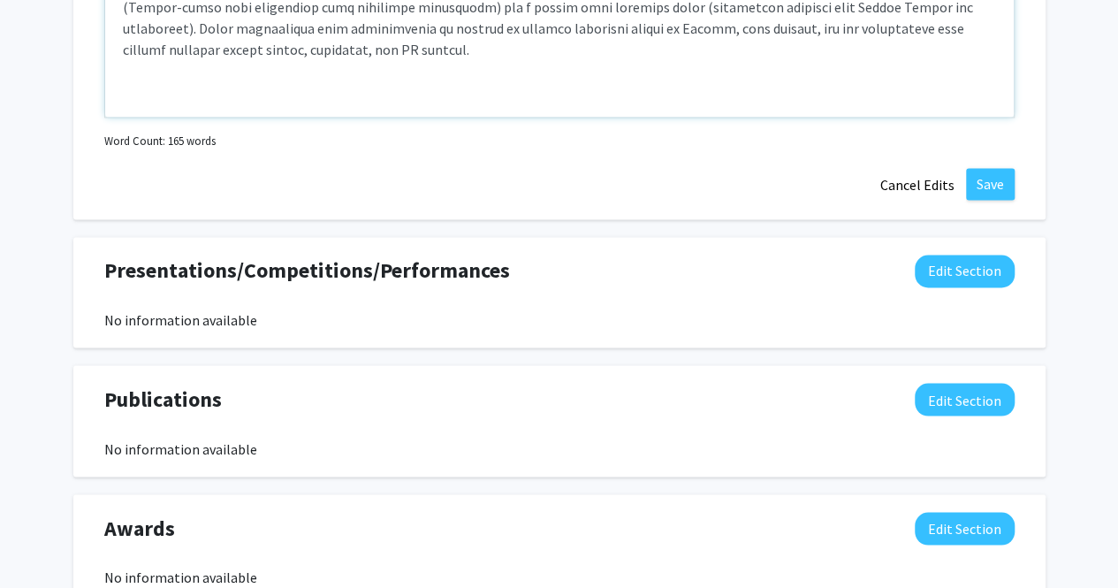
scroll to position [1360, 0]
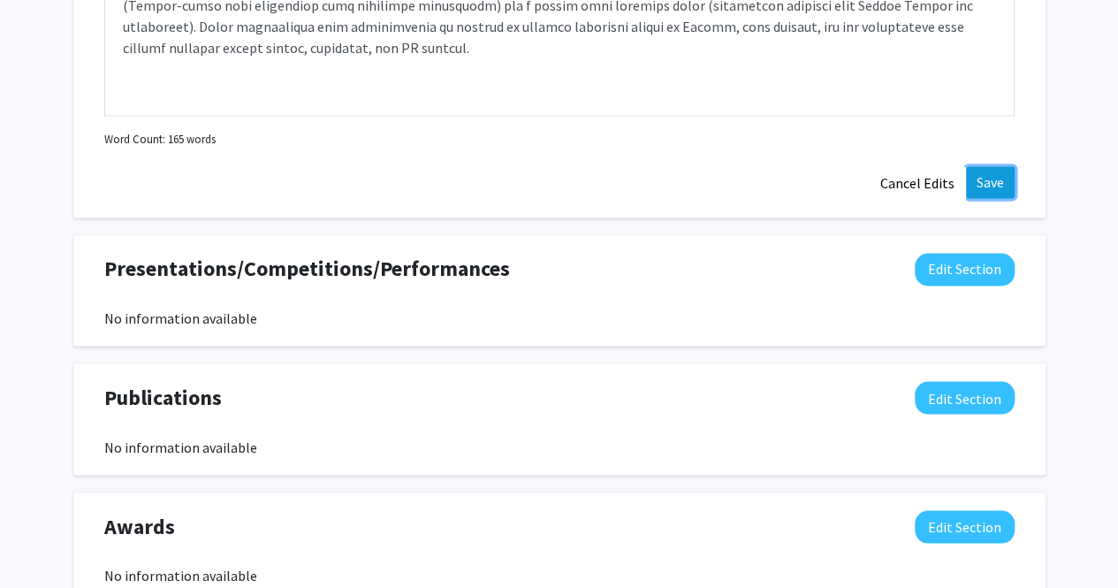
click at [979, 178] on button "Save" at bounding box center [990, 182] width 49 height 32
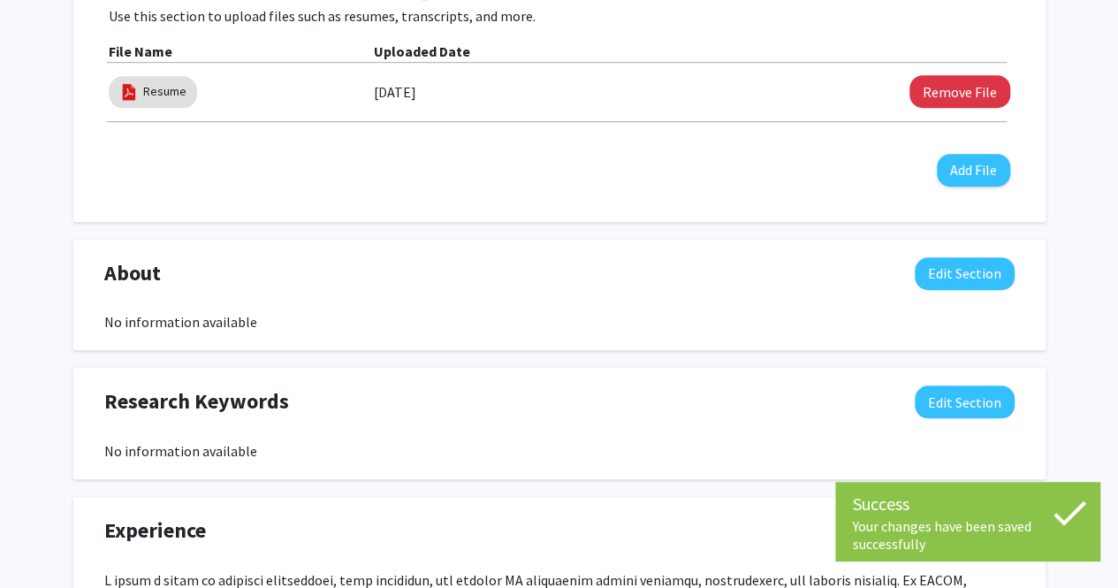
scroll to position [582, 0]
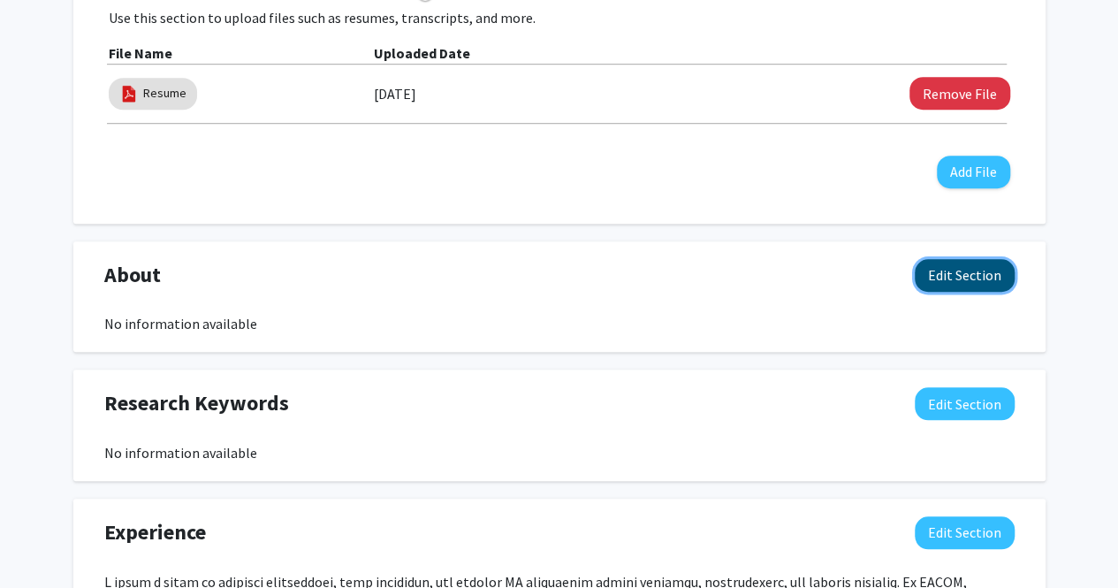
click at [934, 282] on button "Edit Section" at bounding box center [965, 275] width 100 height 33
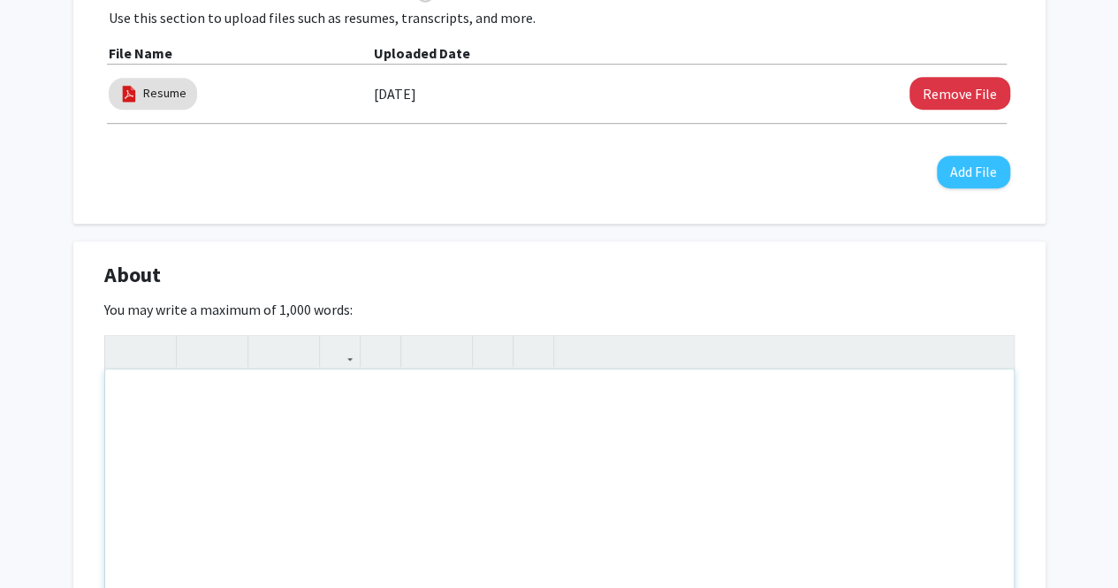
click at [466, 436] on div "Note to users with screen readers: Please deactivate our accessibility plugin f…" at bounding box center [559, 502] width 909 height 265
paste div "Note to users with screen readers: Please deactivate our accessibility plugin f…"
type textarea "<l>Ips do — sita’c a elitsed **Doeiu tempori** utlabor Etdolo Magnaaliq, enimad…"
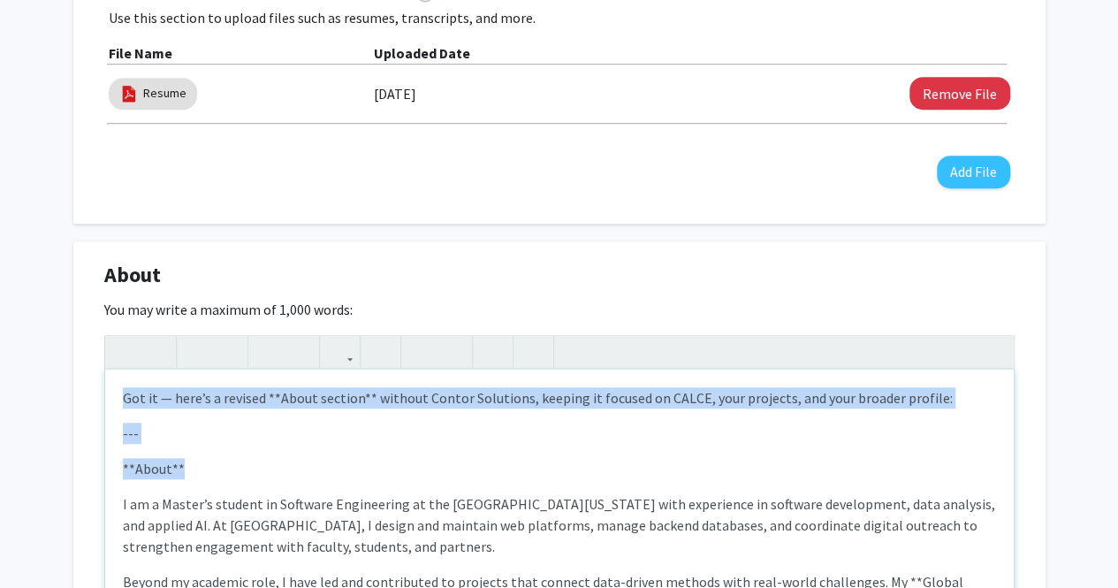
drag, startPoint x: 200, startPoint y: 474, endPoint x: 87, endPoint y: 381, distance: 146.4
click at [87, 381] on div "About Edit Section You may write a maximum of 1,000 words: Got it — here’s a re…" at bounding box center [559, 489] width 972 height 497
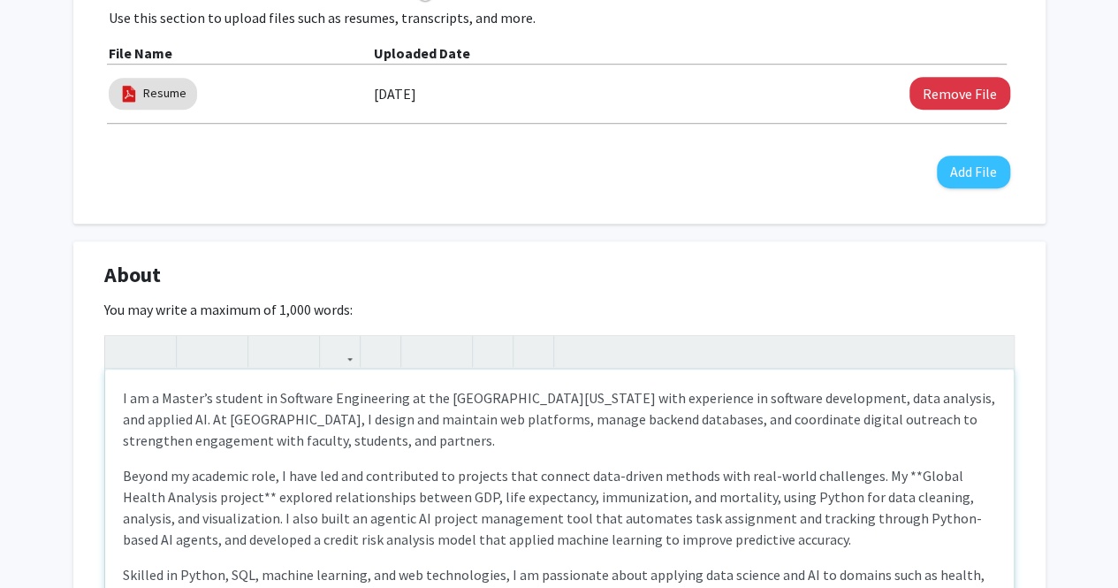
click at [228, 492] on p "Beyond my academic role, I have led and contributed to projects that connect da…" at bounding box center [559, 507] width 873 height 85
click at [896, 467] on p "Beyond my academic role, I have led and contributed to projects that connect da…" at bounding box center [559, 507] width 873 height 85
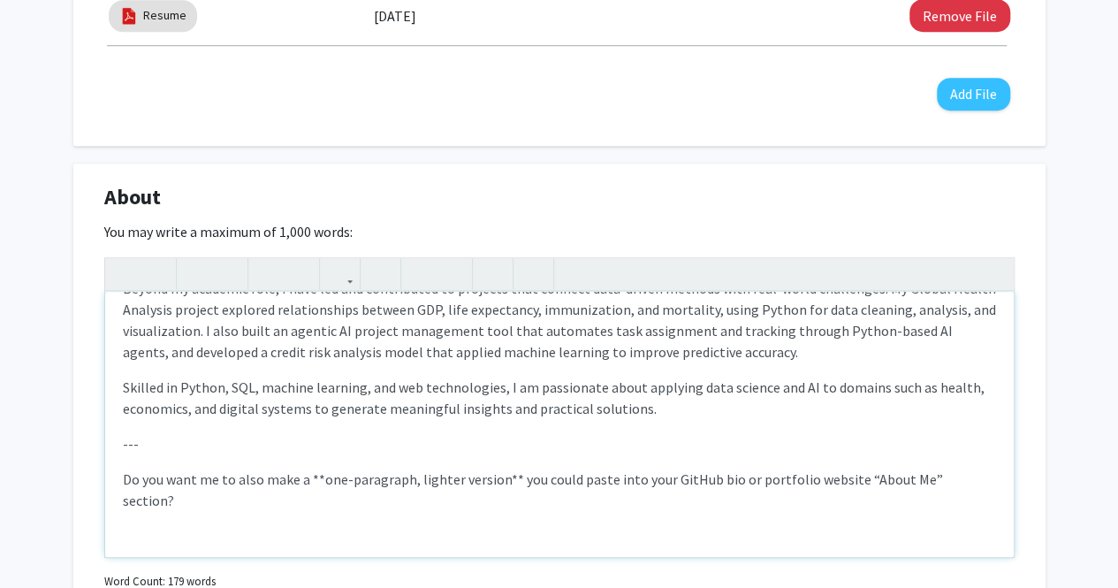
scroll to position [661, 0]
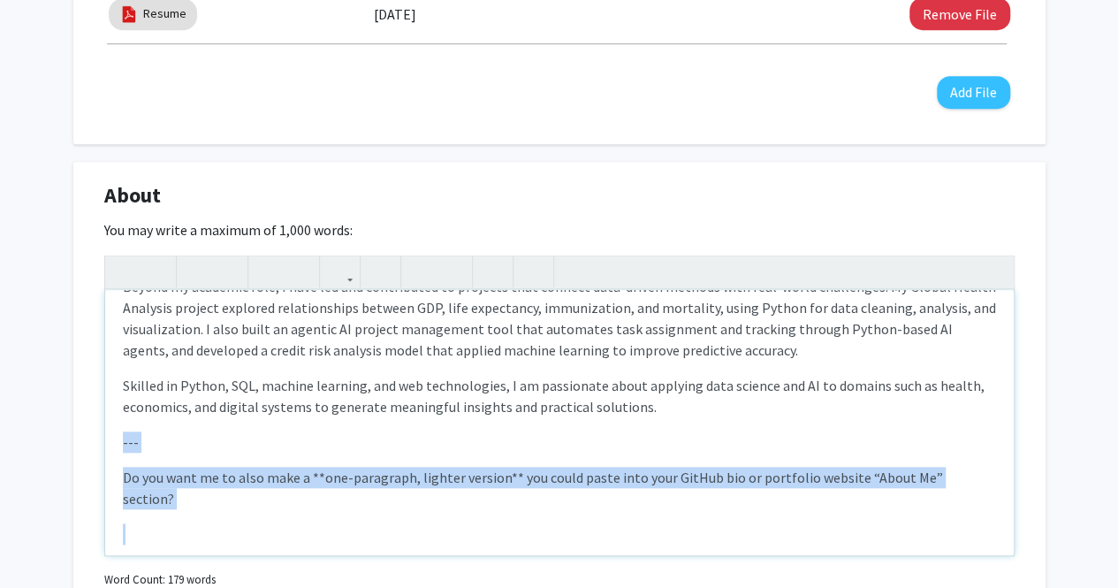
drag, startPoint x: 119, startPoint y: 443, endPoint x: 1070, endPoint y: 508, distance: 952.5
click at [1070, 508] on div "[PERSON_NAME] [PERSON_NAME] Edit Section See Public View help Degree Level: Mas…" at bounding box center [559, 472] width 1118 height 2140
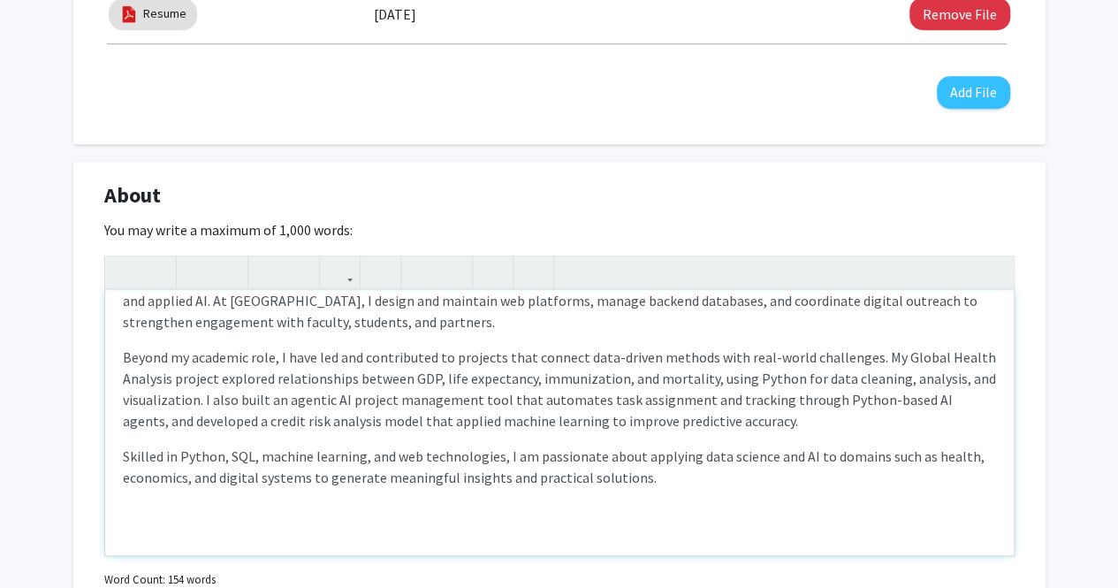
type textarea "<l><ipsu dolor="sita-cons: 4adi;">E se d Eiusmo’t incidid ut Laboreet Doloremag…"
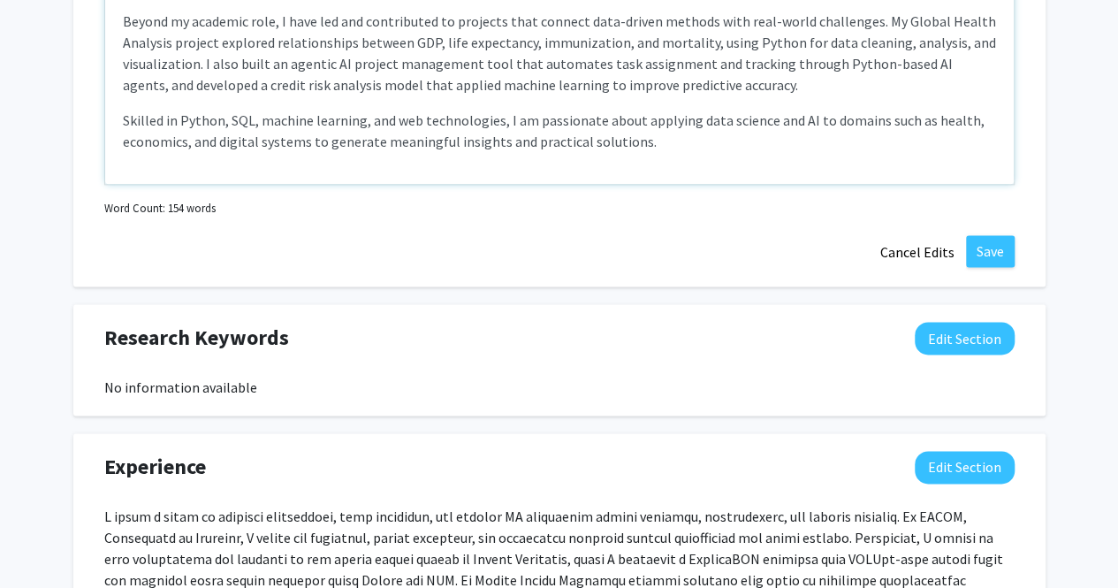
scroll to position [1036, 0]
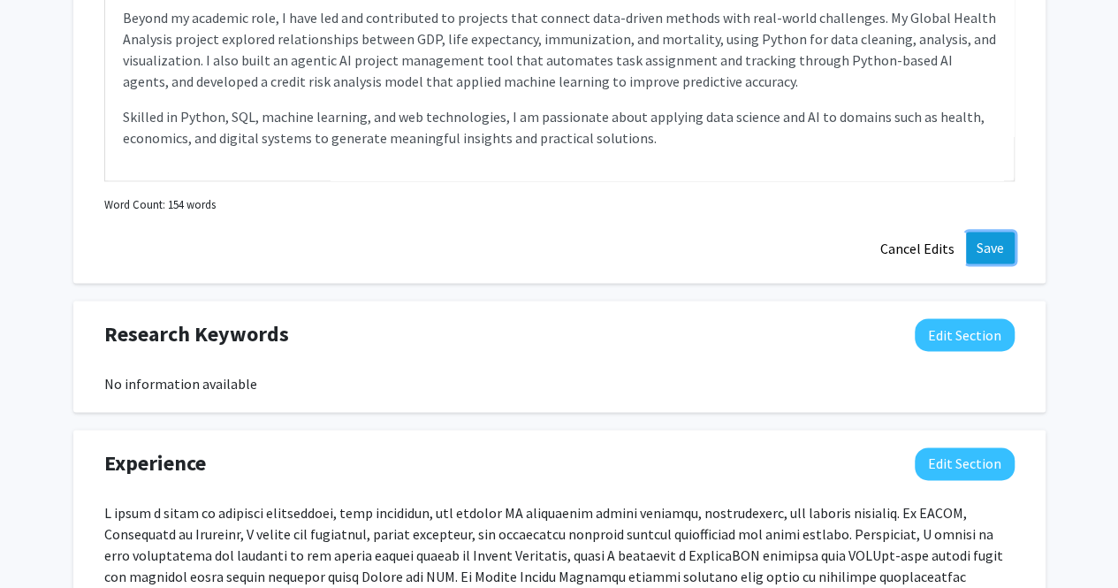
click at [1002, 245] on button "Save" at bounding box center [990, 248] width 49 height 32
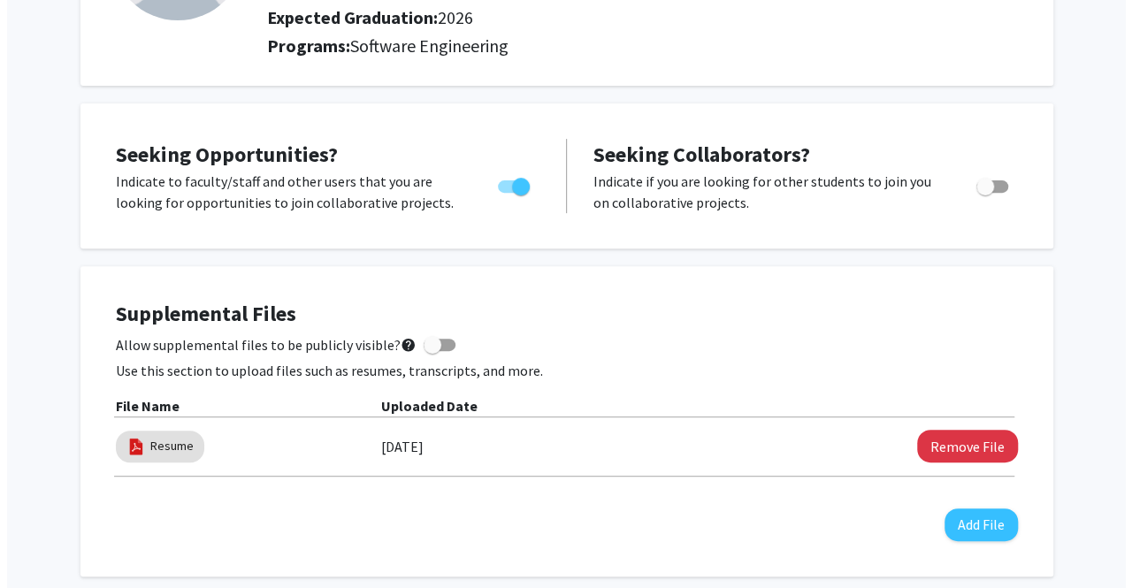
scroll to position [225, 0]
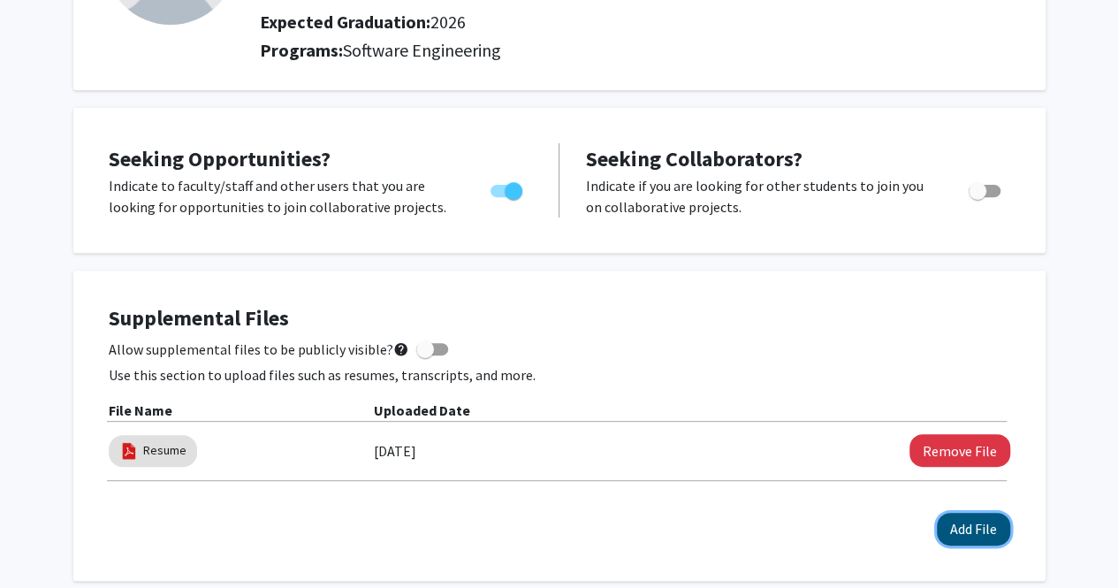
click at [953, 517] on button "Add File" at bounding box center [973, 529] width 73 height 33
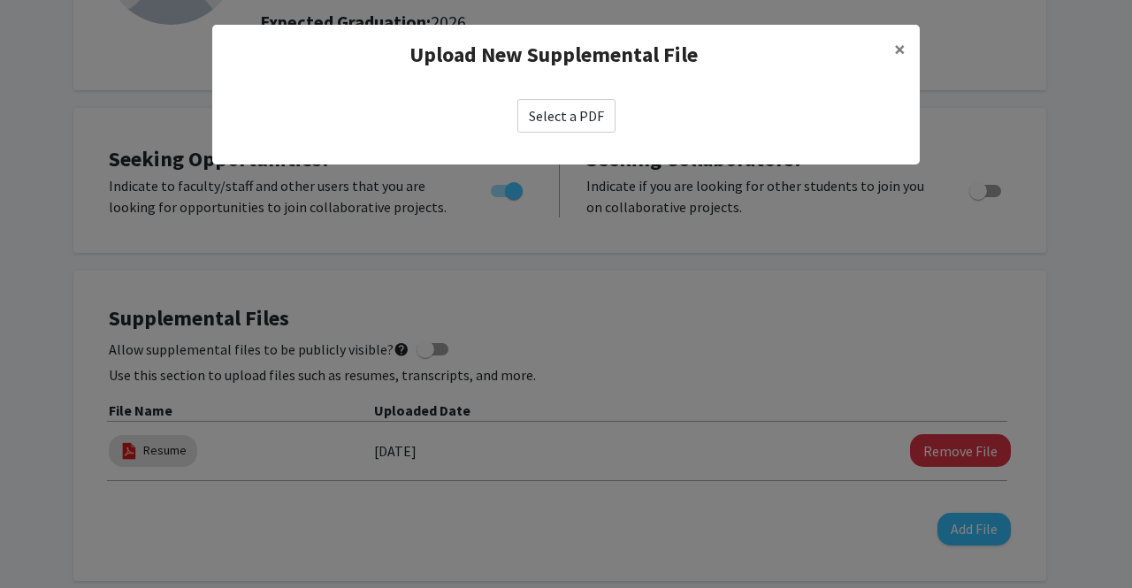
click at [575, 108] on label "Select a PDF" at bounding box center [566, 116] width 98 height 34
click at [0, 0] on input "Select a PDF" at bounding box center [0, 0] width 0 height 0
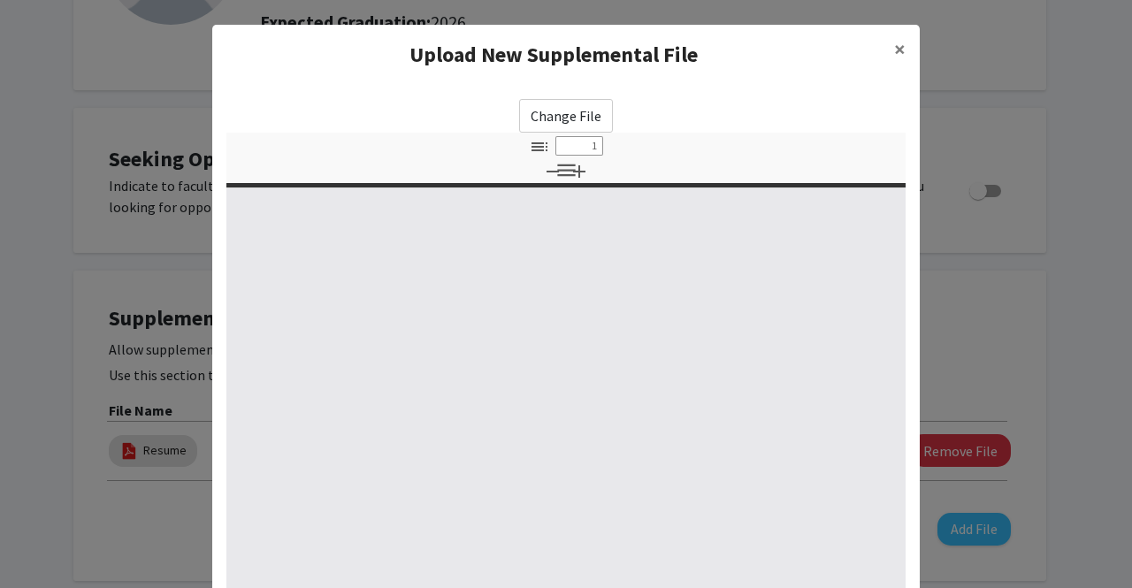
select select "custom"
type input "0"
select select "custom"
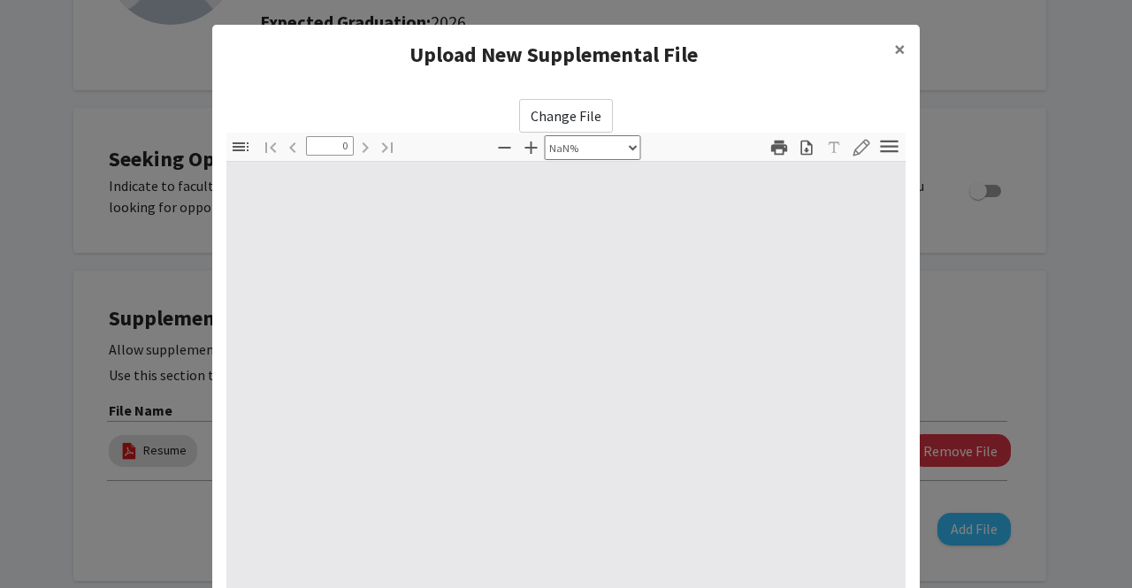
type input "1"
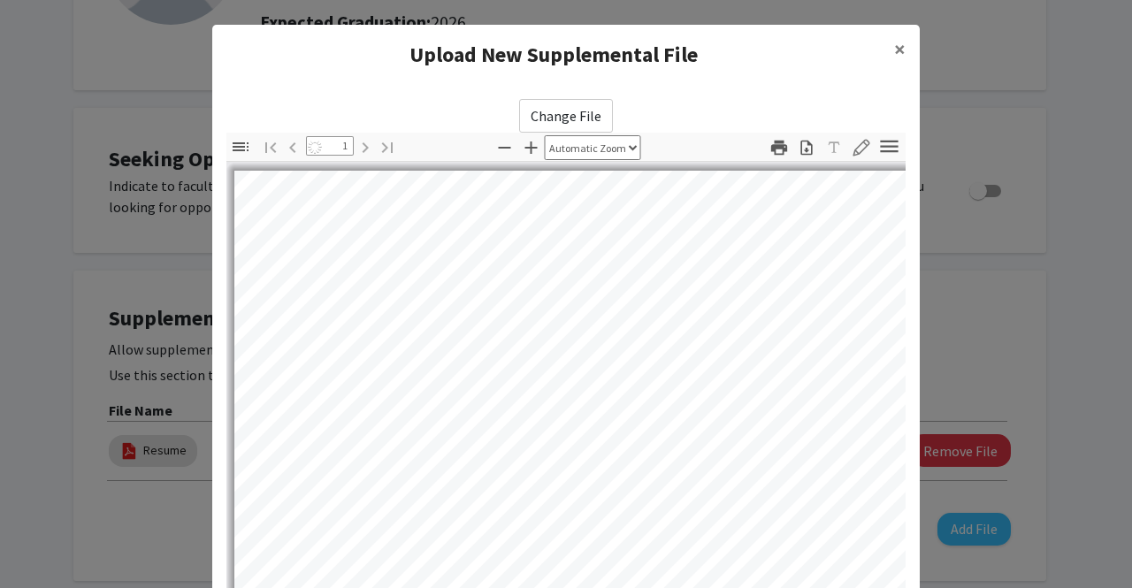
select select "auto"
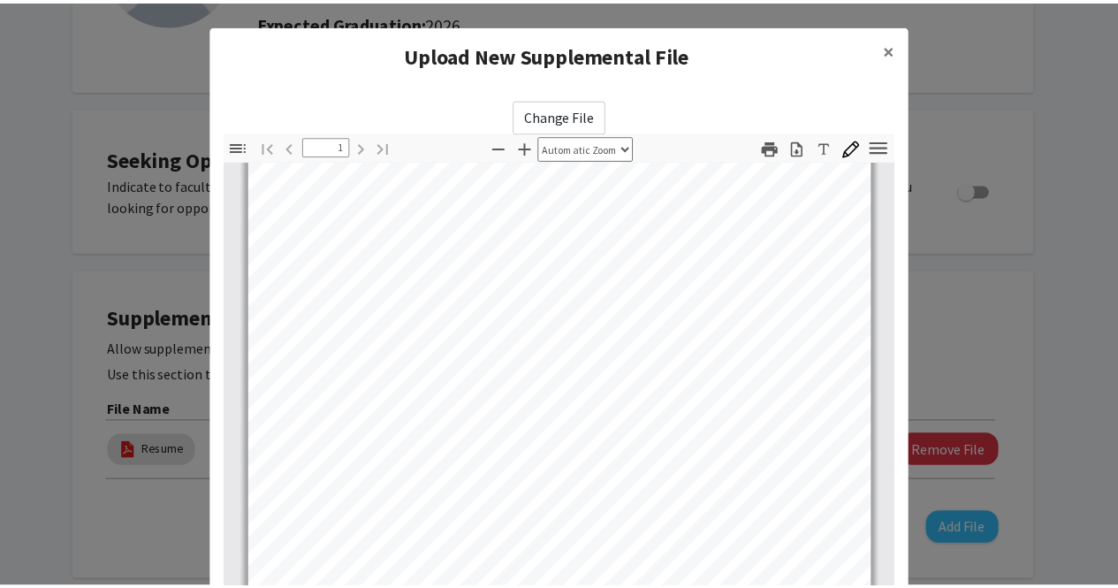
scroll to position [248, 0]
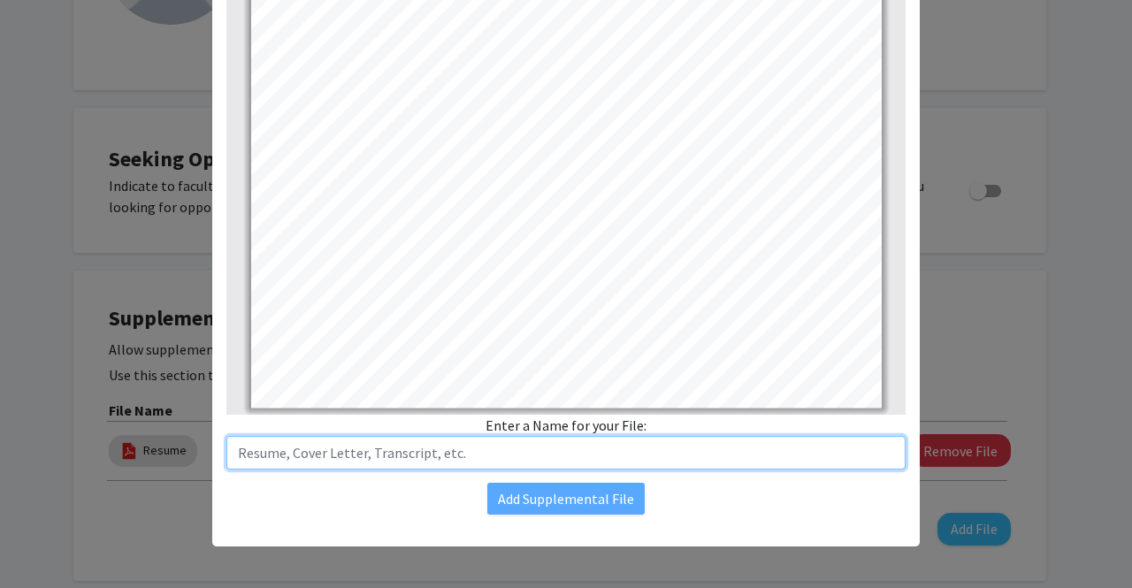
click at [705, 455] on input "text" at bounding box center [565, 453] width 679 height 34
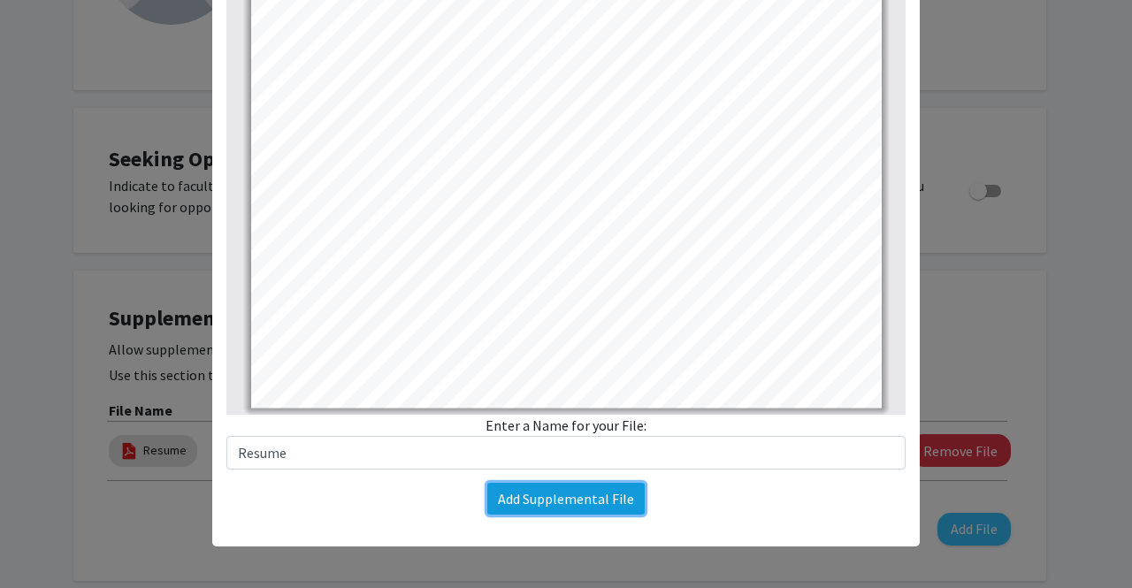
click at [601, 510] on button "Add Supplemental File" at bounding box center [565, 499] width 157 height 32
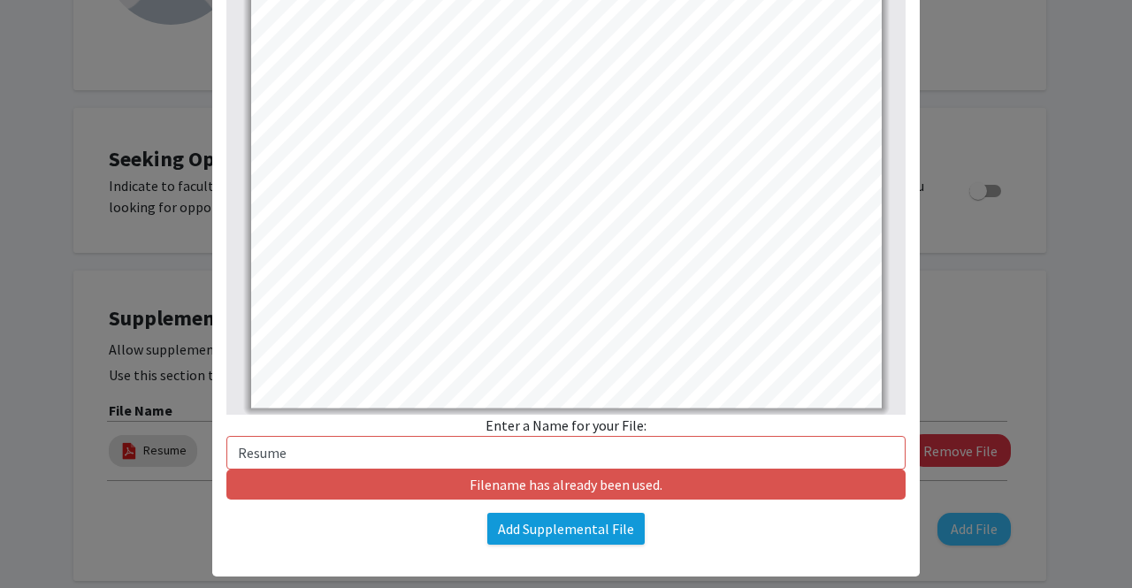
click at [552, 492] on div "Filename has already been used." at bounding box center [565, 484] width 679 height 30
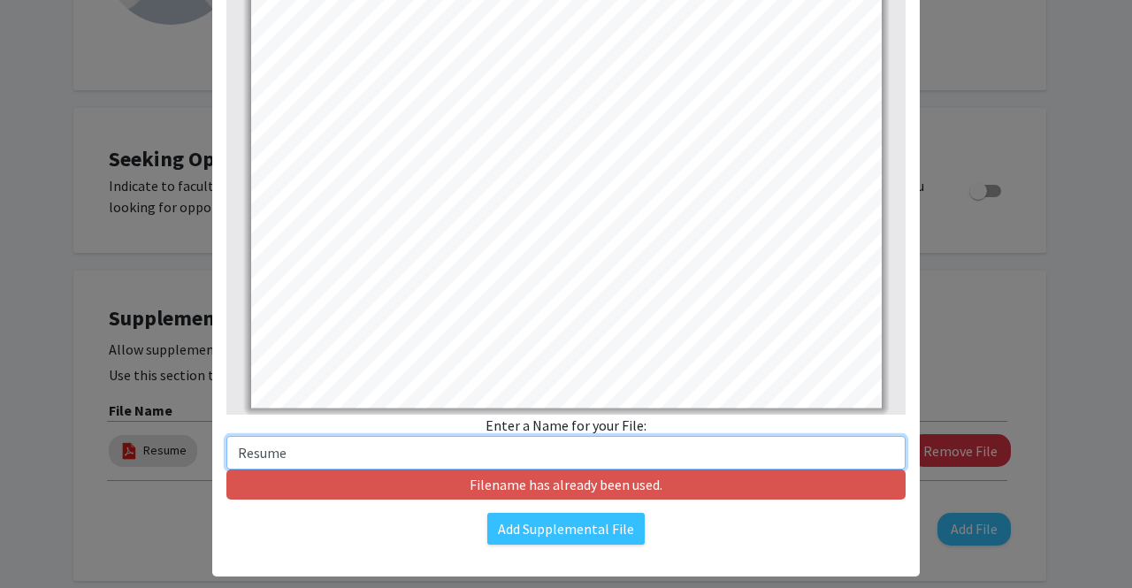
click at [363, 439] on input "Resume" at bounding box center [565, 453] width 679 height 34
type input "Resume_1"
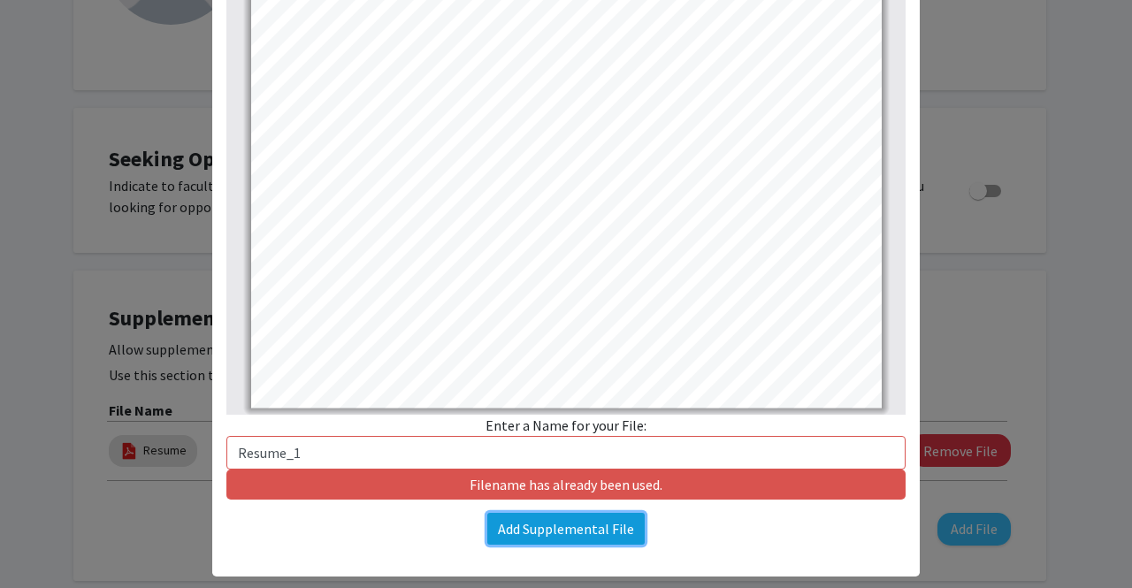
click at [578, 534] on button "Add Supplemental File" at bounding box center [565, 529] width 157 height 32
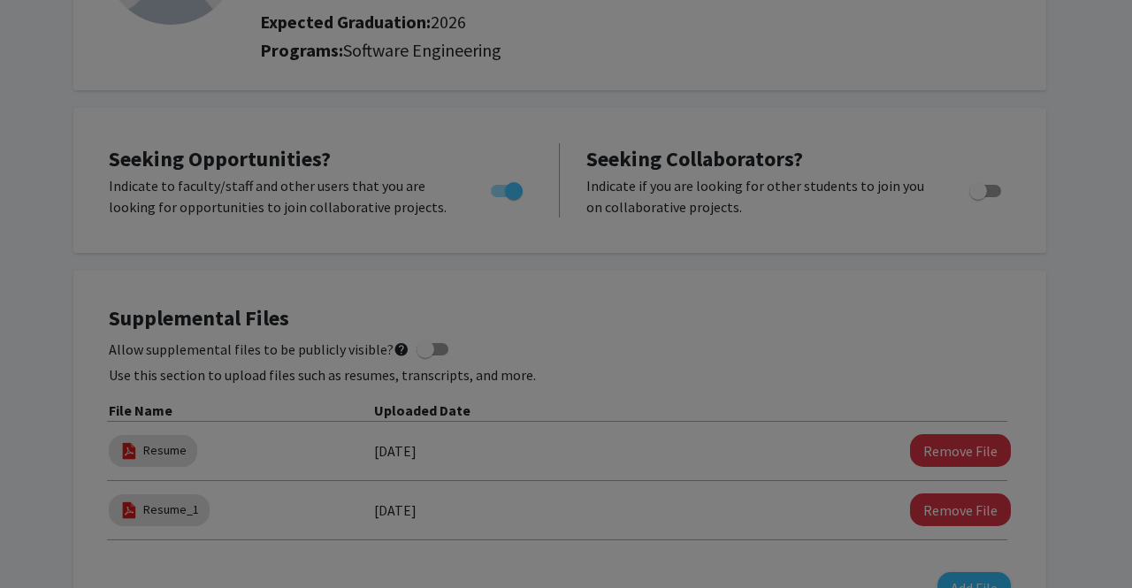
click at [592, 495] on modal-container "Upload New Supplemental File × Change File Thumbnails Document Outline Attachme…" at bounding box center [566, 294] width 1132 height 588
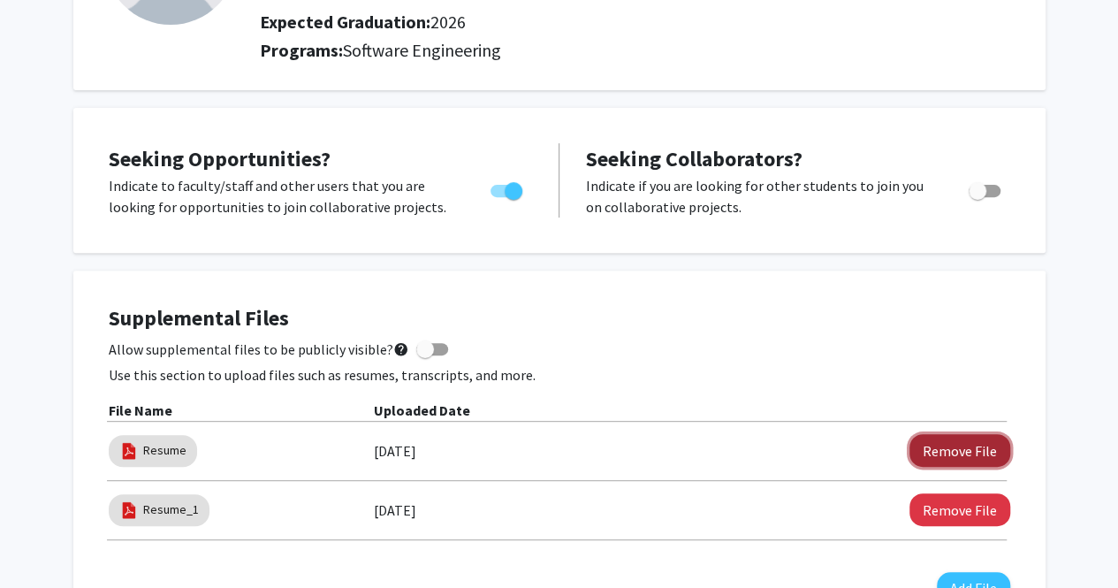
click at [961, 455] on button "Remove File" at bounding box center [960, 450] width 101 height 33
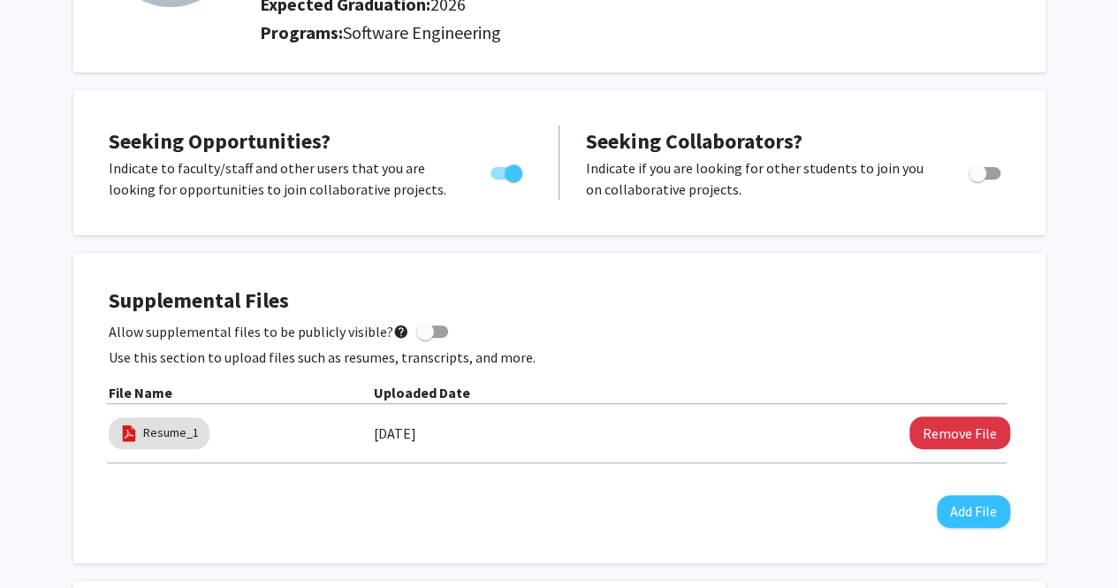
scroll to position [0, 0]
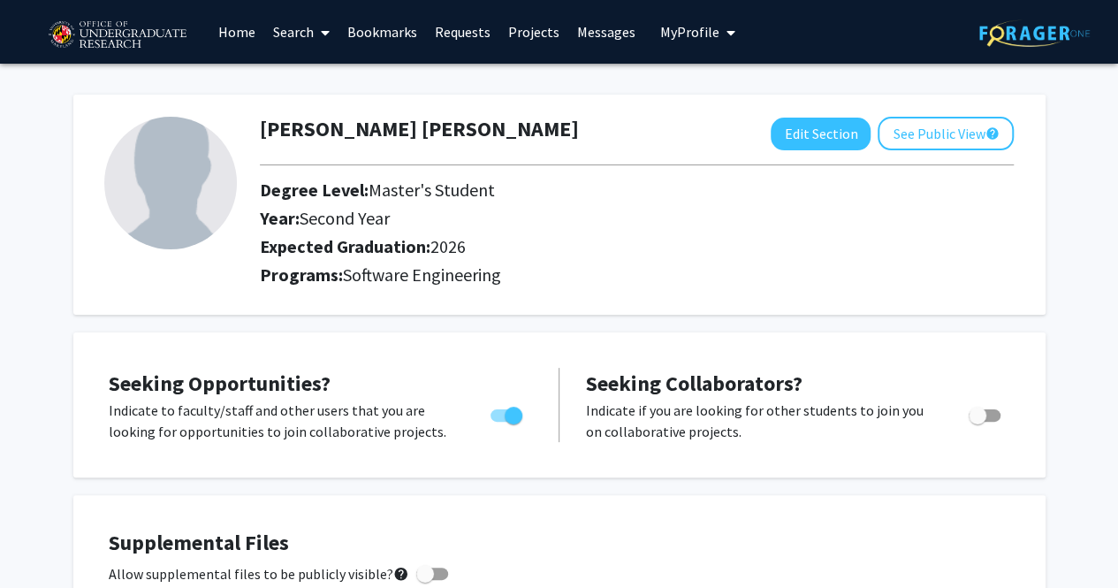
click at [537, 14] on link "Projects" at bounding box center [533, 32] width 69 height 62
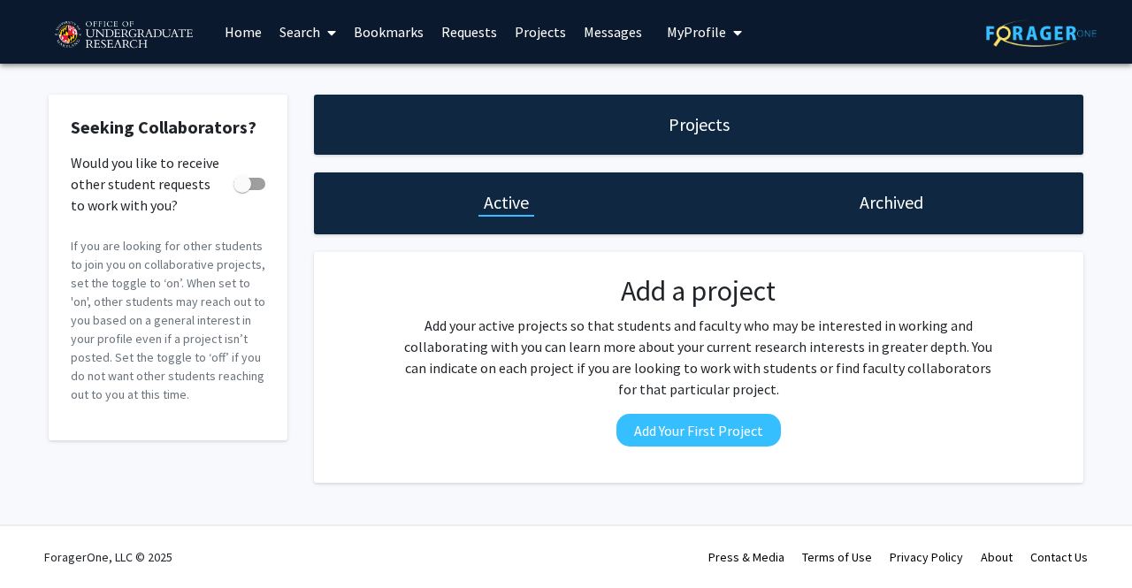
click at [226, 26] on link "Home" at bounding box center [243, 32] width 55 height 62
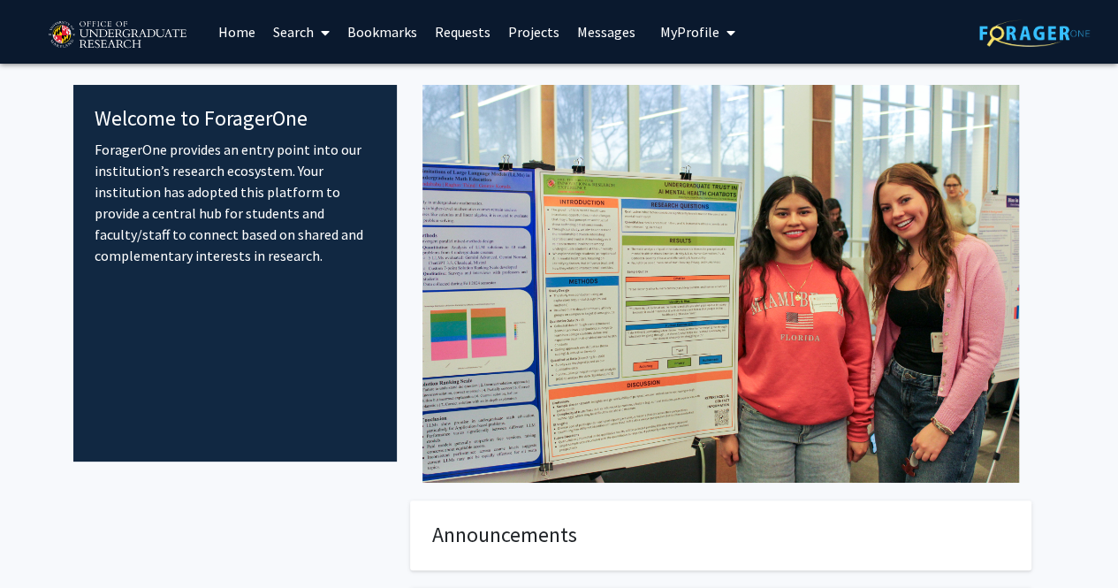
click at [298, 34] on link "Search" at bounding box center [301, 32] width 74 height 62
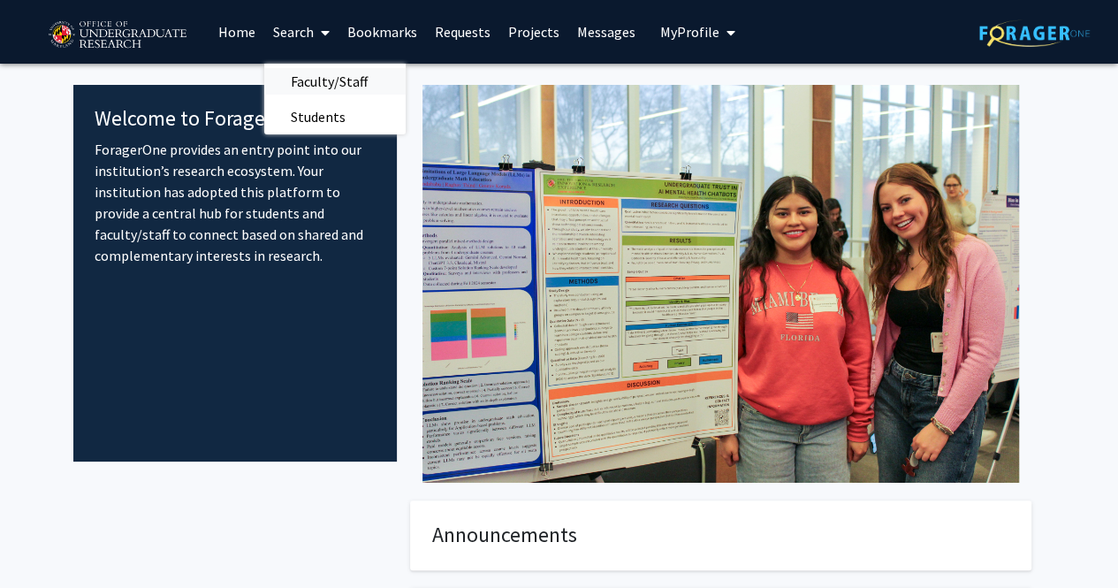
click at [347, 91] on span "Faculty/Staff" at bounding box center [329, 81] width 130 height 35
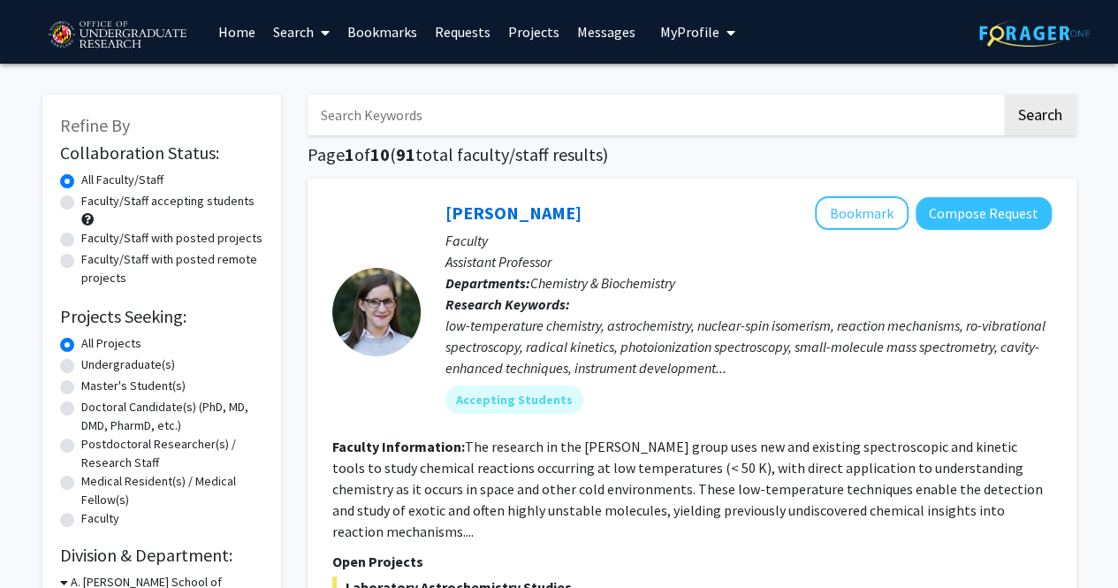
click at [152, 215] on div "Faculty/Staff accepting students" at bounding box center [161, 210] width 203 height 37
click at [120, 200] on label "Faculty/Staff accepting students" at bounding box center [167, 201] width 173 height 19
click at [93, 200] on input "Faculty/Staff accepting students" at bounding box center [86, 197] width 11 height 11
radio input "true"
click at [141, 238] on label "Faculty/Staff with posted projects" at bounding box center [171, 238] width 181 height 19
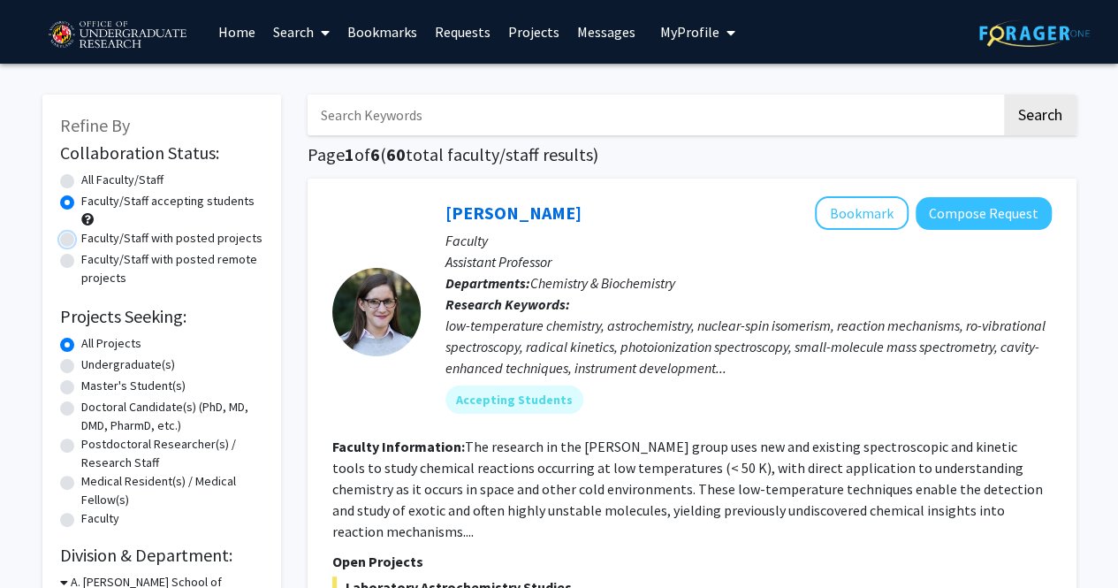
click at [93, 238] on input "Faculty/Staff with posted projects" at bounding box center [86, 234] width 11 height 11
radio input "true"
click at [205, 204] on label "Faculty/Staff accepting students" at bounding box center [167, 201] width 173 height 19
click at [93, 203] on input "Faculty/Staff accepting students" at bounding box center [86, 197] width 11 height 11
radio input "true"
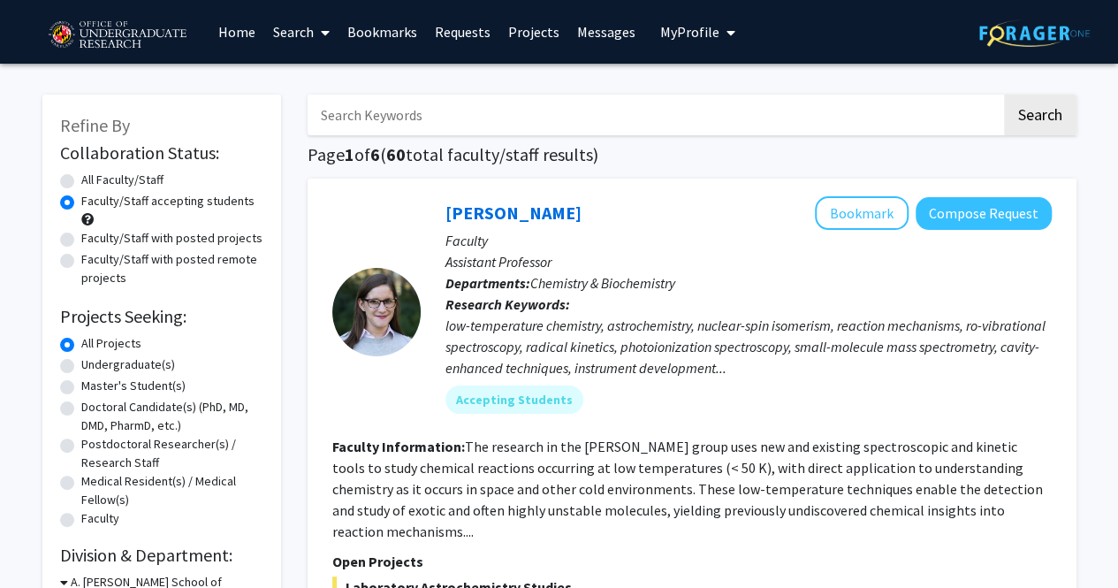
click at [108, 390] on label "Master's Student(s)" at bounding box center [133, 386] width 104 height 19
click at [93, 388] on input "Master's Student(s)" at bounding box center [86, 382] width 11 height 11
radio input "true"
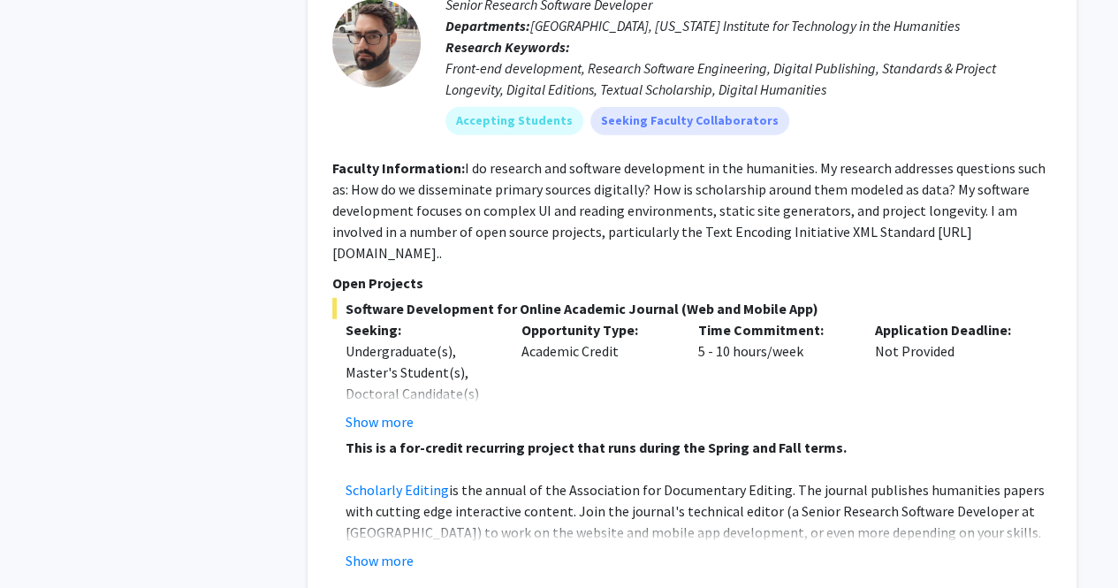
scroll to position [5722, 0]
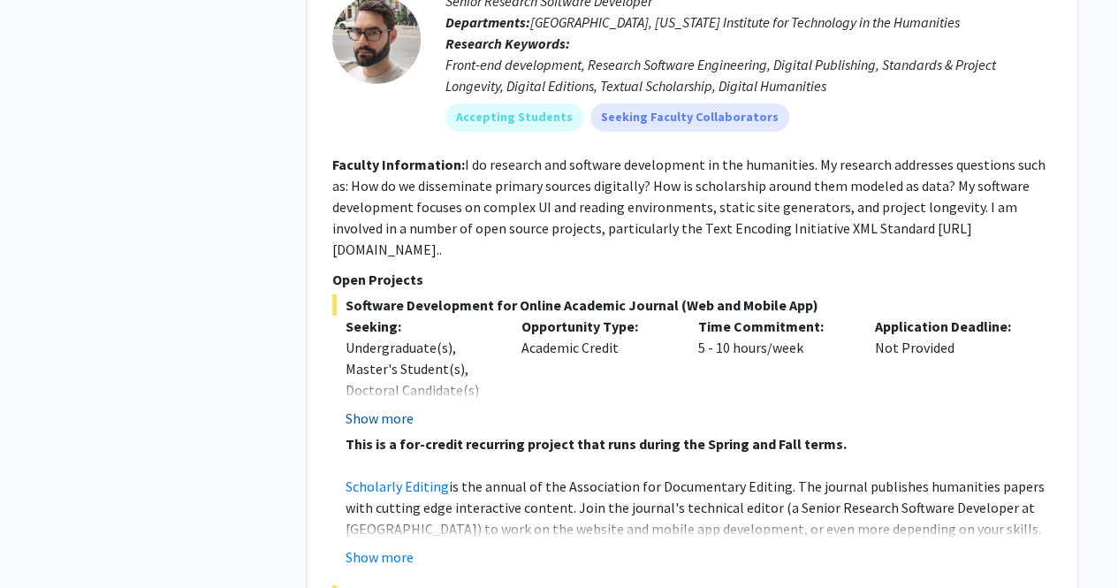
click at [377, 408] on button "Show more" at bounding box center [380, 418] width 68 height 21
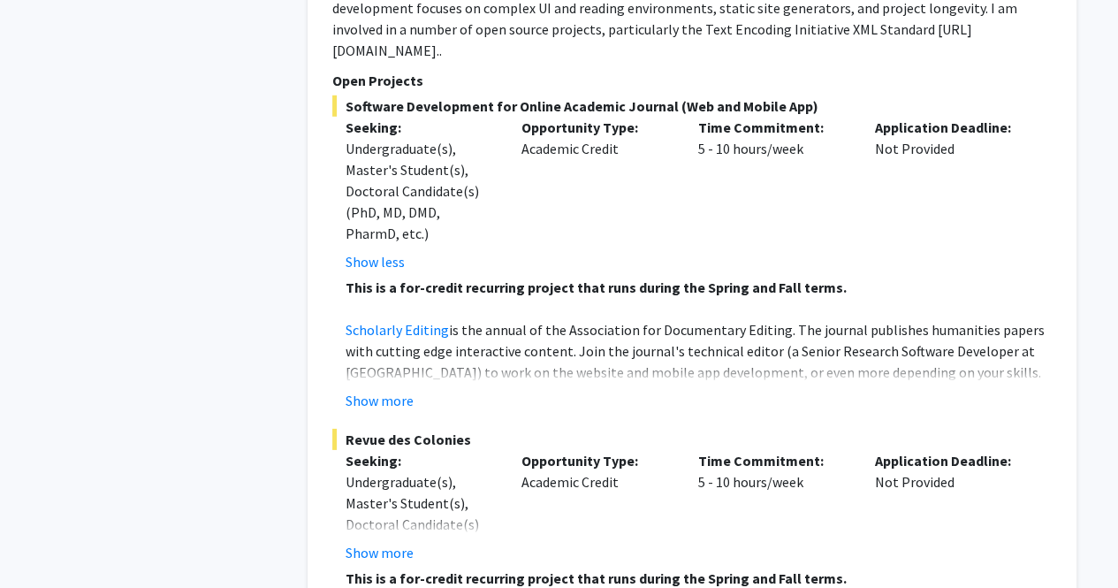
scroll to position [5922, 0]
click at [394, 389] on button "Show more" at bounding box center [380, 399] width 68 height 21
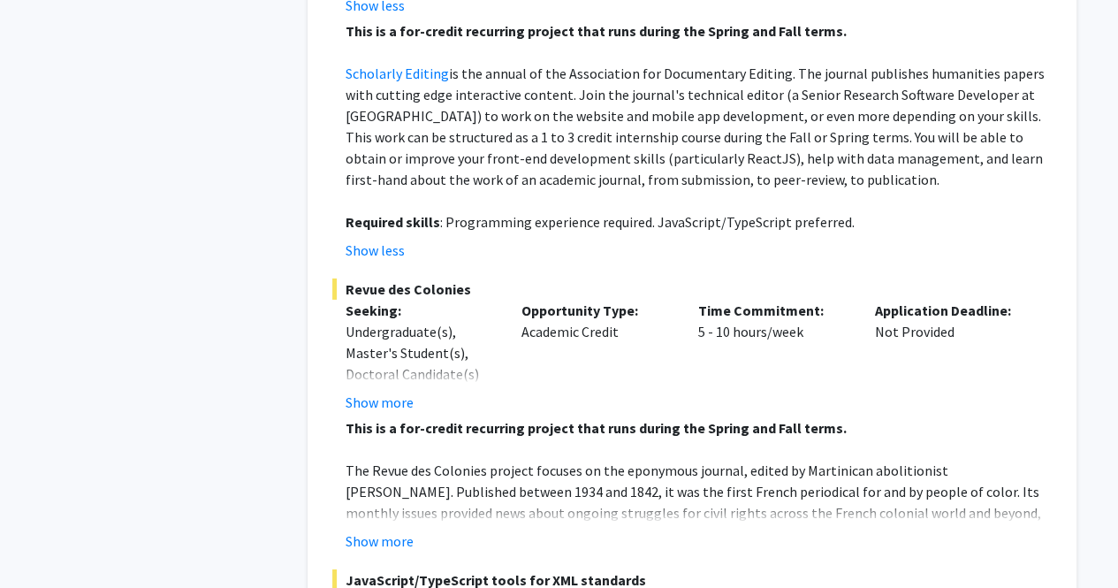
scroll to position [6181, 0]
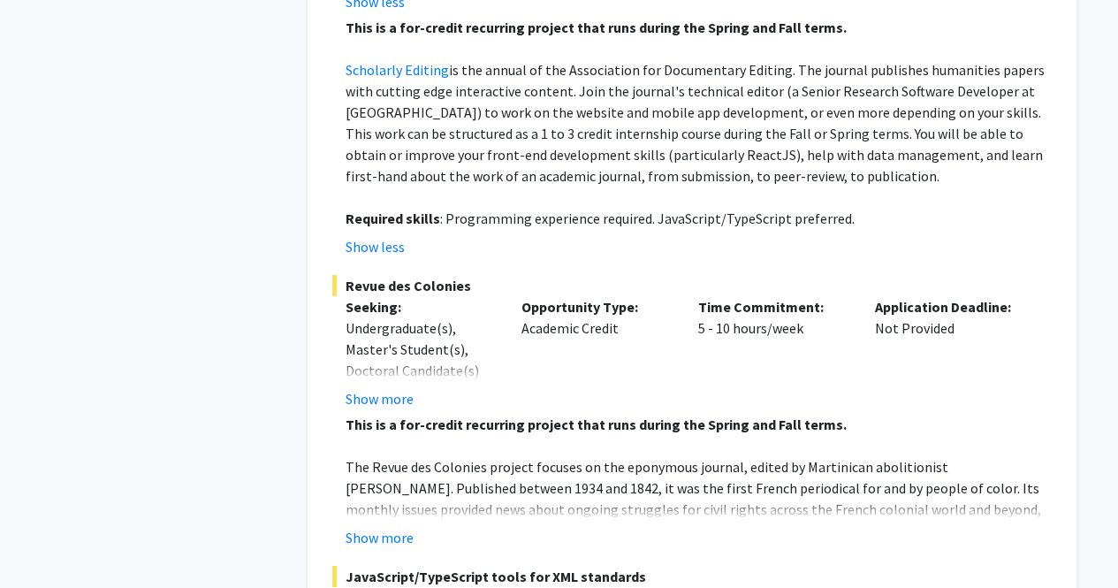
click at [978, 566] on span "JavaScript/TypeScript tools for XML standards" at bounding box center [692, 576] width 720 height 21
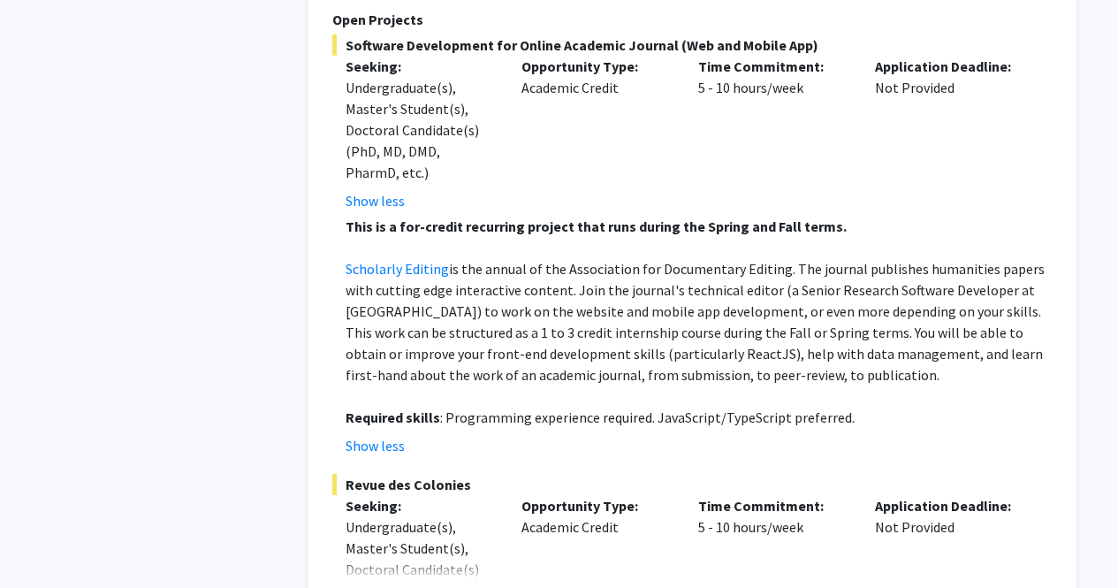
scroll to position [5978, 0]
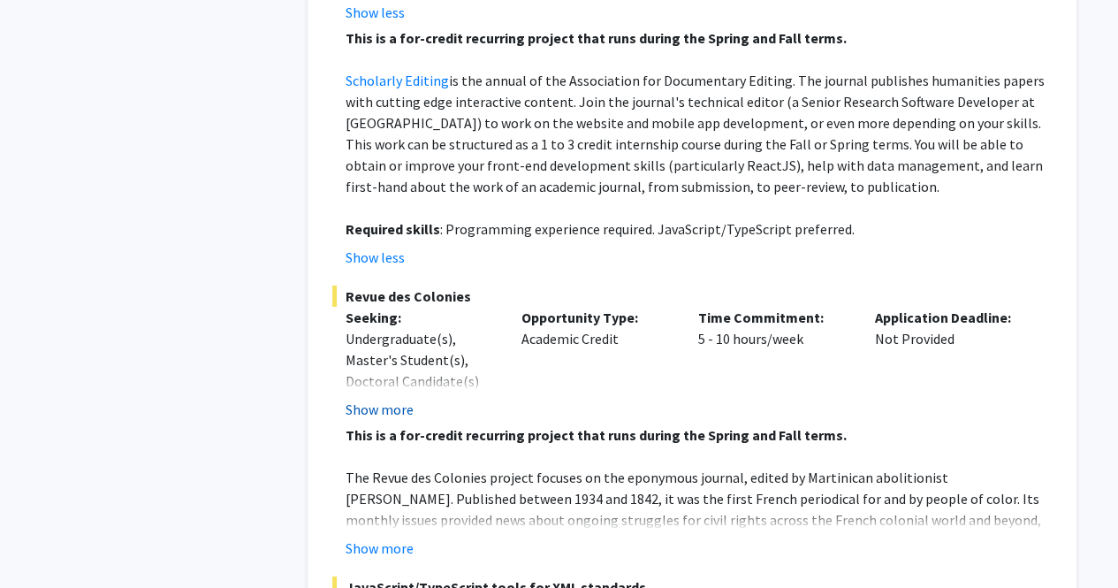
click at [390, 399] on button "Show more" at bounding box center [380, 409] width 68 height 21
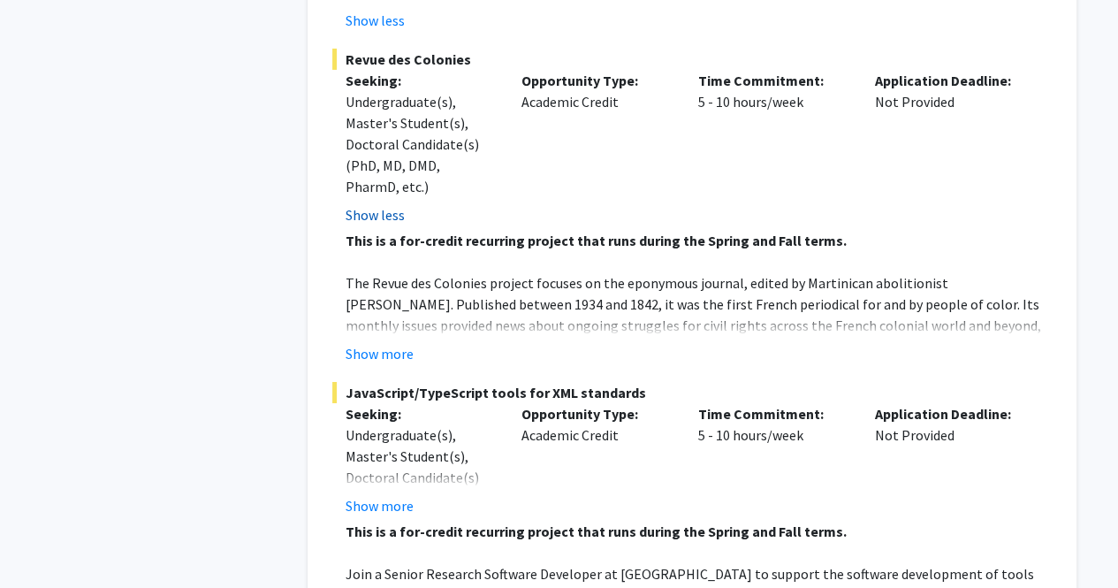
scroll to position [6416, 0]
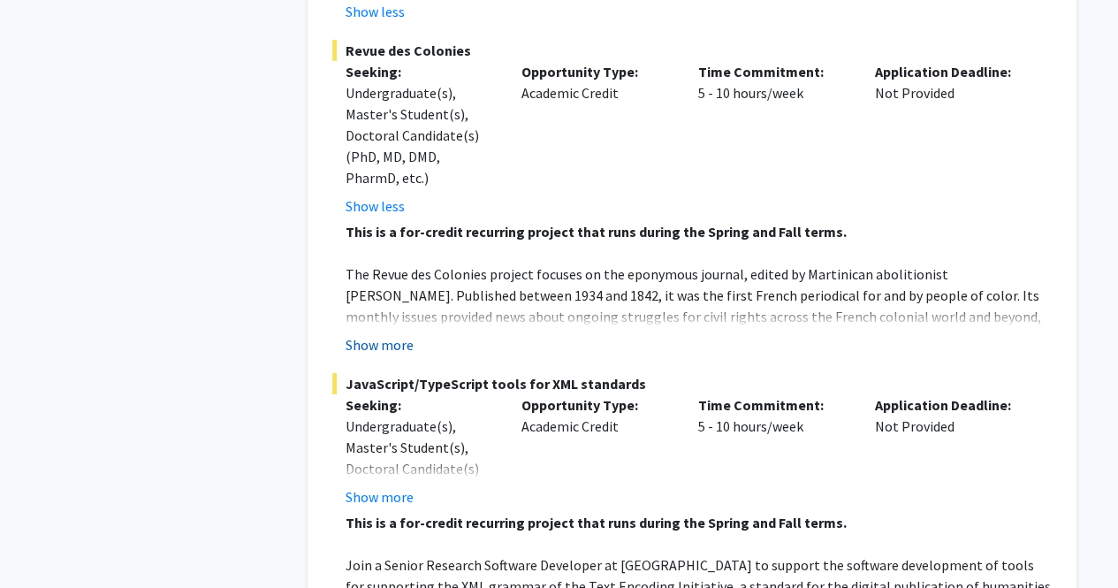
click at [400, 334] on button "Show more" at bounding box center [380, 344] width 68 height 21
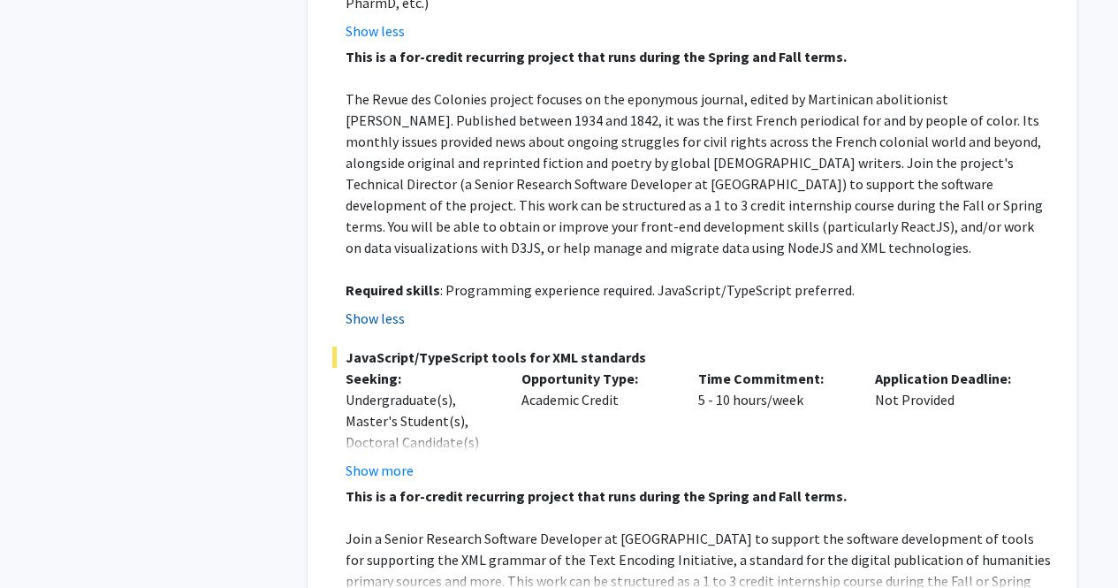
scroll to position [6596, 0]
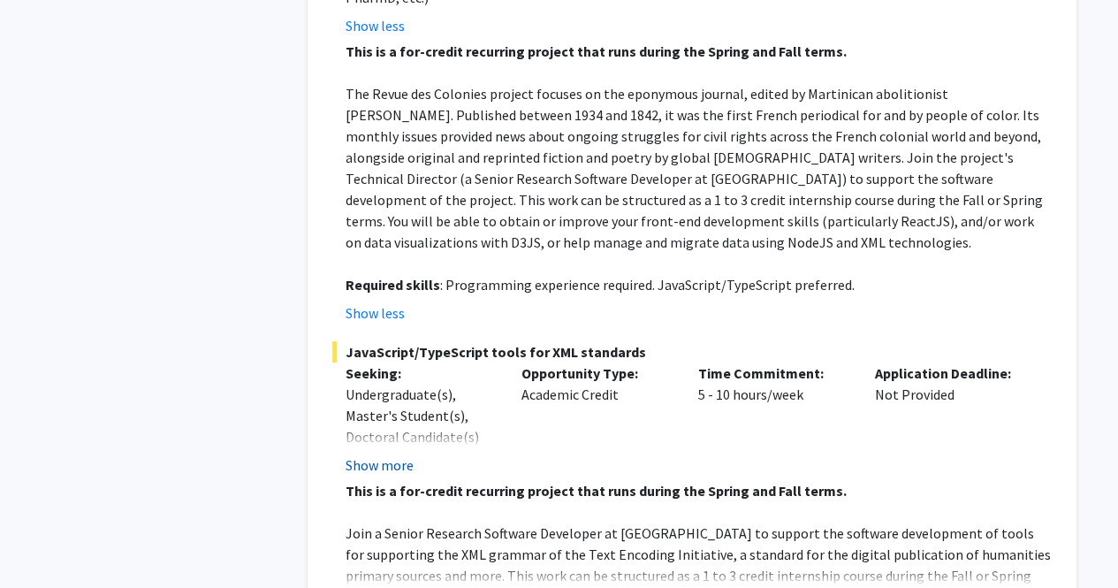
click at [385, 454] on button "Show more" at bounding box center [380, 464] width 68 height 21
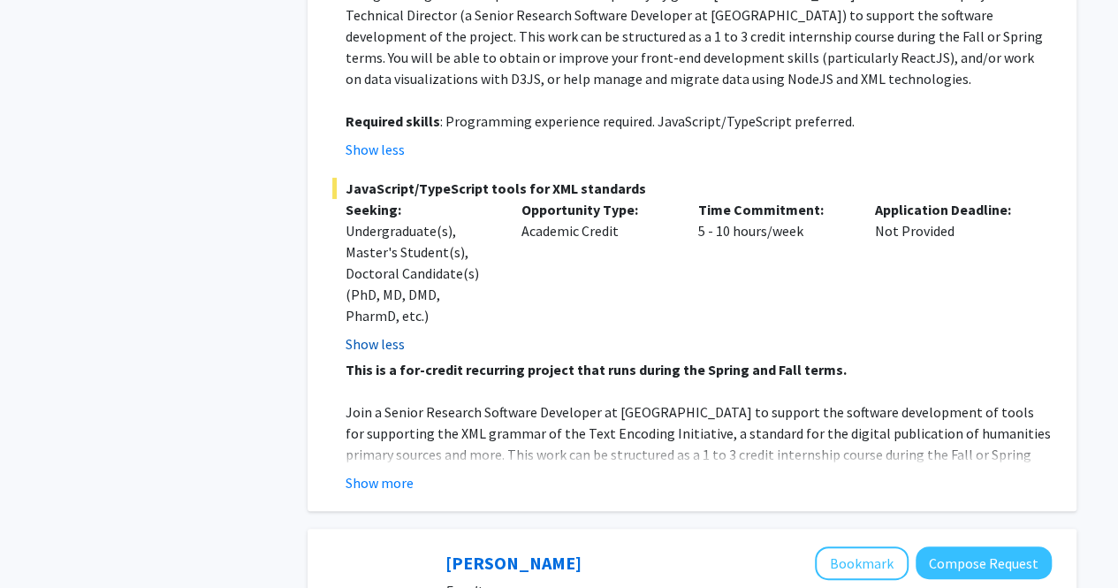
scroll to position [6762, 0]
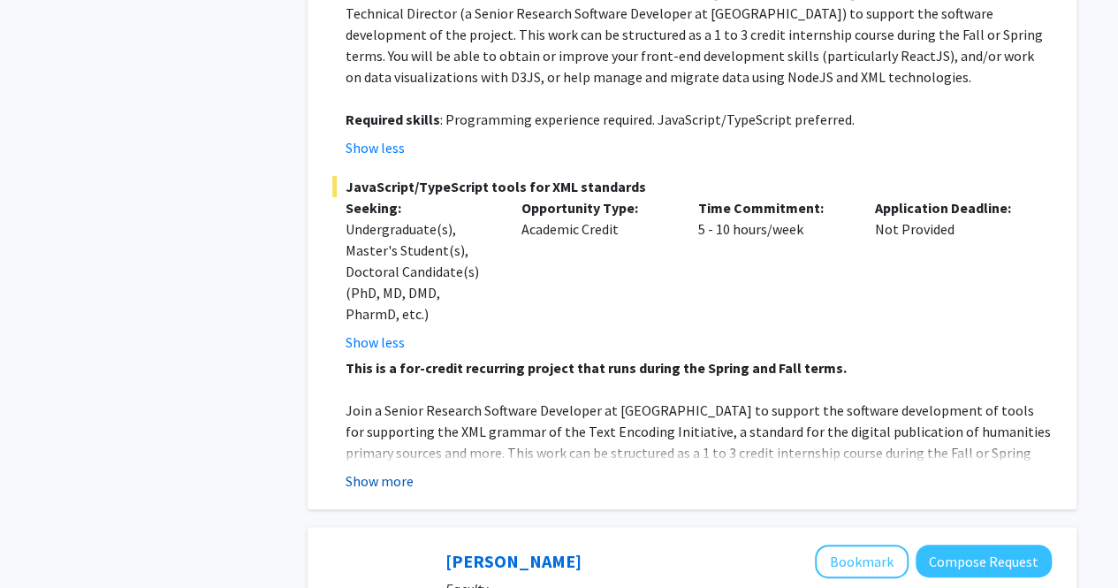
click at [411, 470] on button "Show more" at bounding box center [380, 480] width 68 height 21
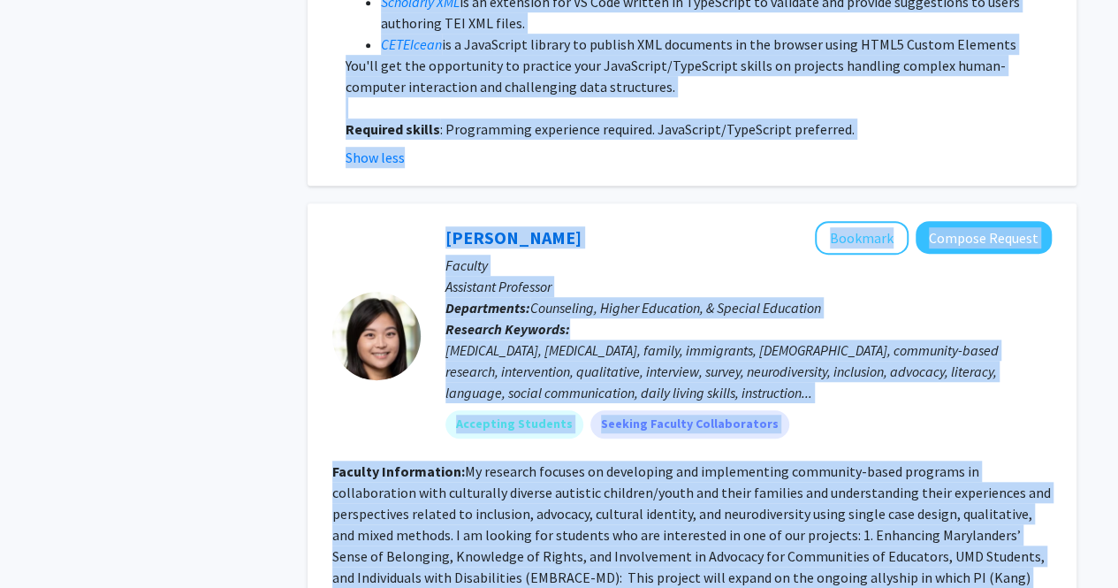
scroll to position [7265, 0]
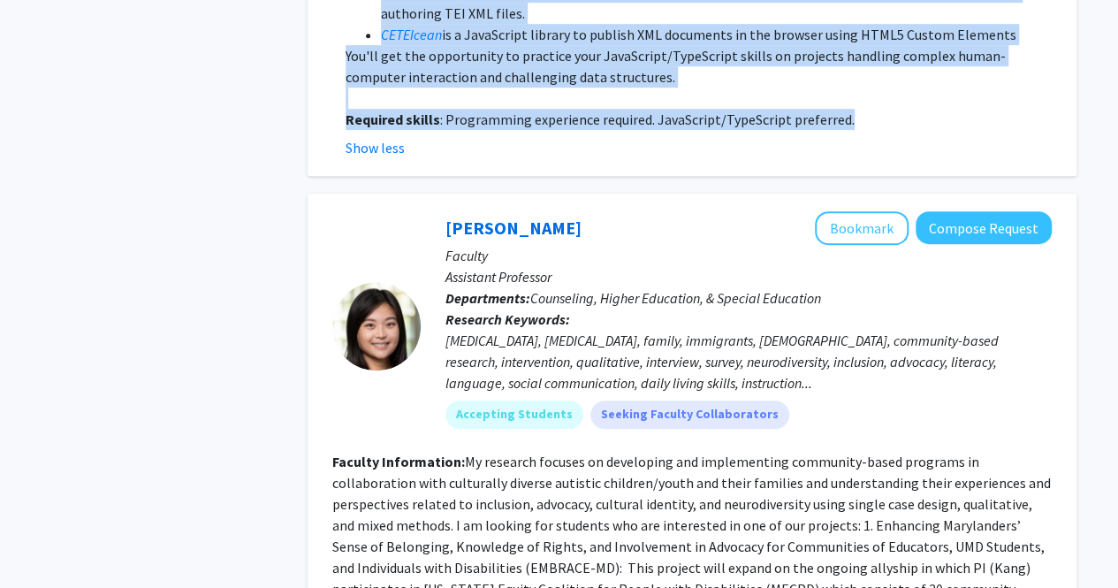
drag, startPoint x: 432, startPoint y: 50, endPoint x: 941, endPoint y: 31, distance: 509.5
copy fg-search-faculty "Lore Ipsumdolo Sitametc Adipisc Elitsed Doeiusm Tempor Incididu Utlabore Etdolo…"
click at [941, 109] on p "Required skills : Programming experience required. JavaScript/TypeScript prefer…" at bounding box center [699, 119] width 706 height 21
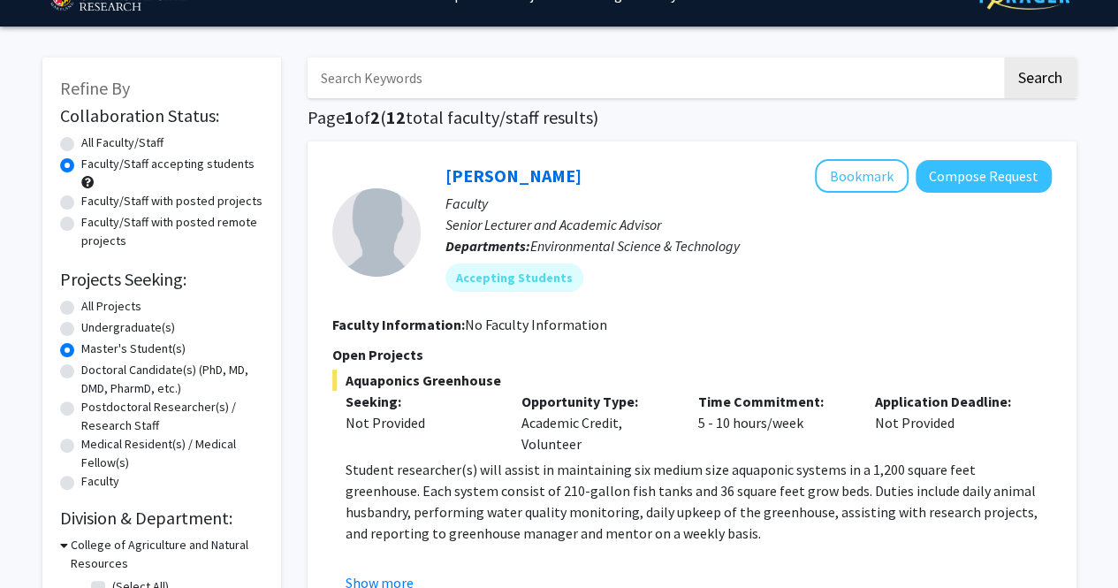
scroll to position [0, 0]
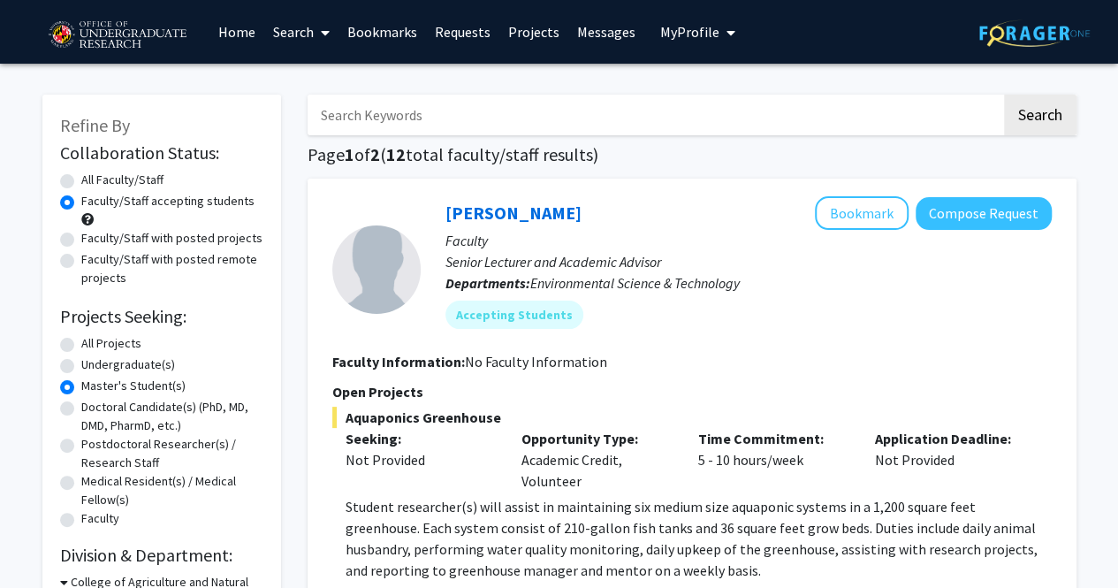
click at [147, 233] on label "Faculty/Staff with posted projects" at bounding box center [171, 238] width 181 height 19
click at [93, 233] on input "Faculty/Staff with posted projects" at bounding box center [86, 234] width 11 height 11
radio input "true"
click at [545, 32] on link "Projects" at bounding box center [533, 32] width 69 height 62
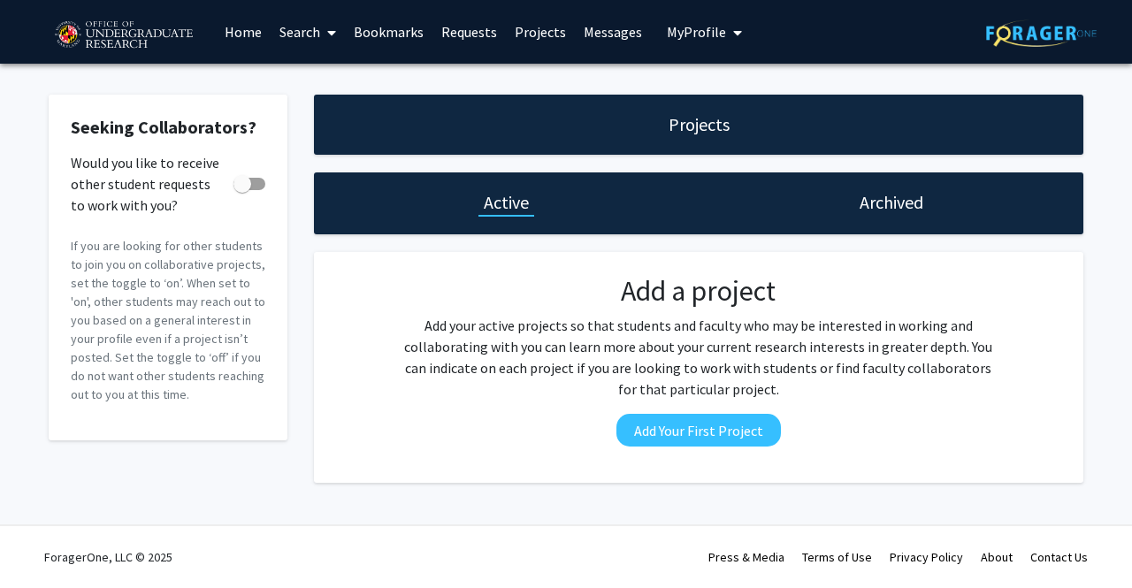
click at [680, 130] on h1 "Projects" at bounding box center [698, 124] width 61 height 25
click at [447, 32] on link "Requests" at bounding box center [468, 32] width 73 height 62
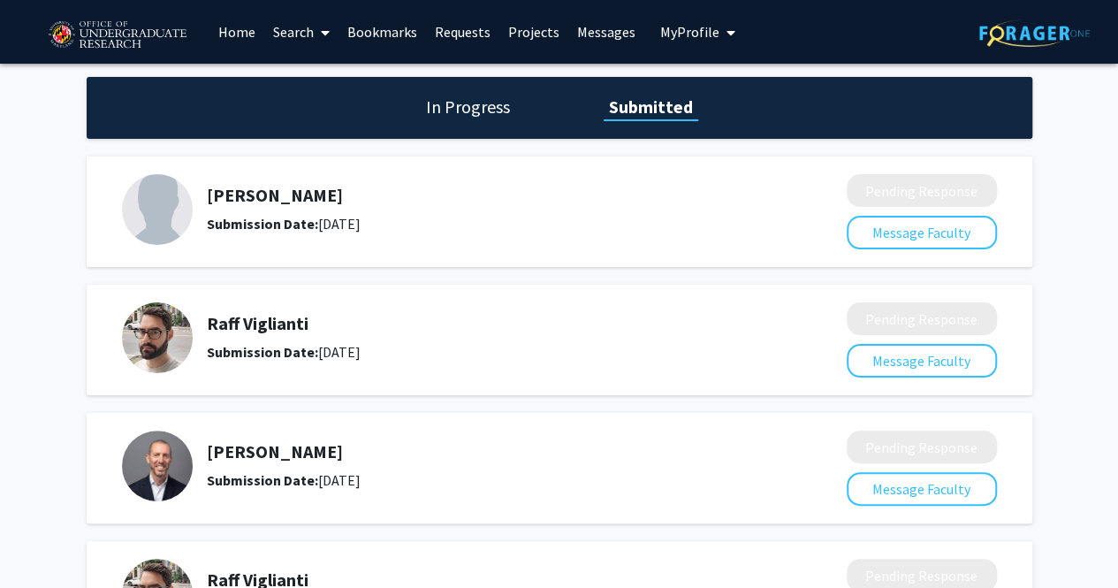
click at [295, 31] on link "Search" at bounding box center [301, 32] width 74 height 62
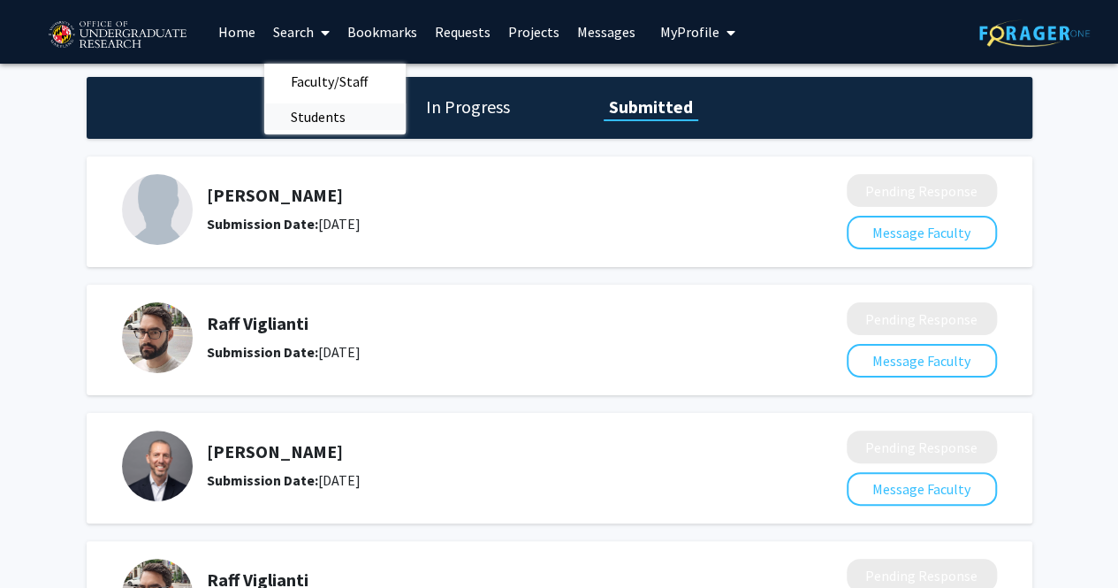
click at [329, 110] on span "Students" at bounding box center [318, 116] width 108 height 35
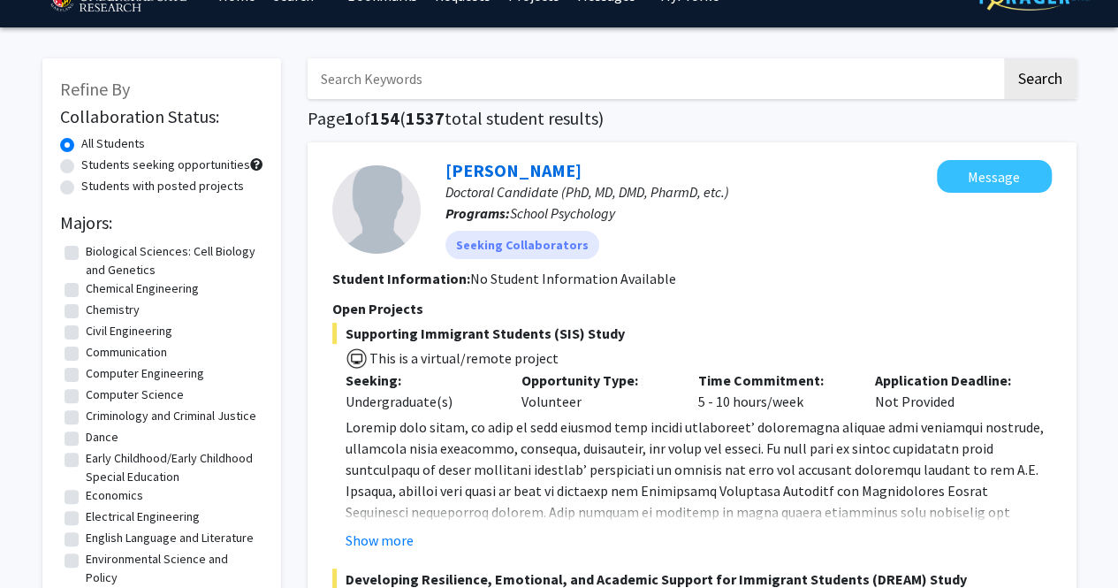
scroll to position [340, 0]
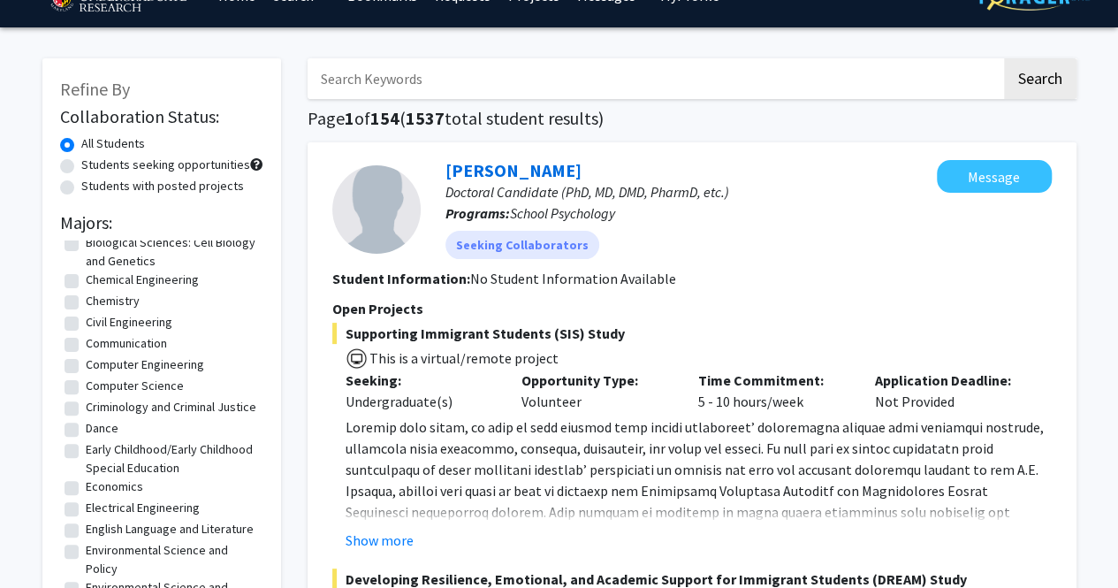
click at [124, 385] on label "Computer Science" at bounding box center [135, 386] width 98 height 19
click at [97, 385] on input "Computer Science" at bounding box center [91, 382] width 11 height 11
checkbox input "true"
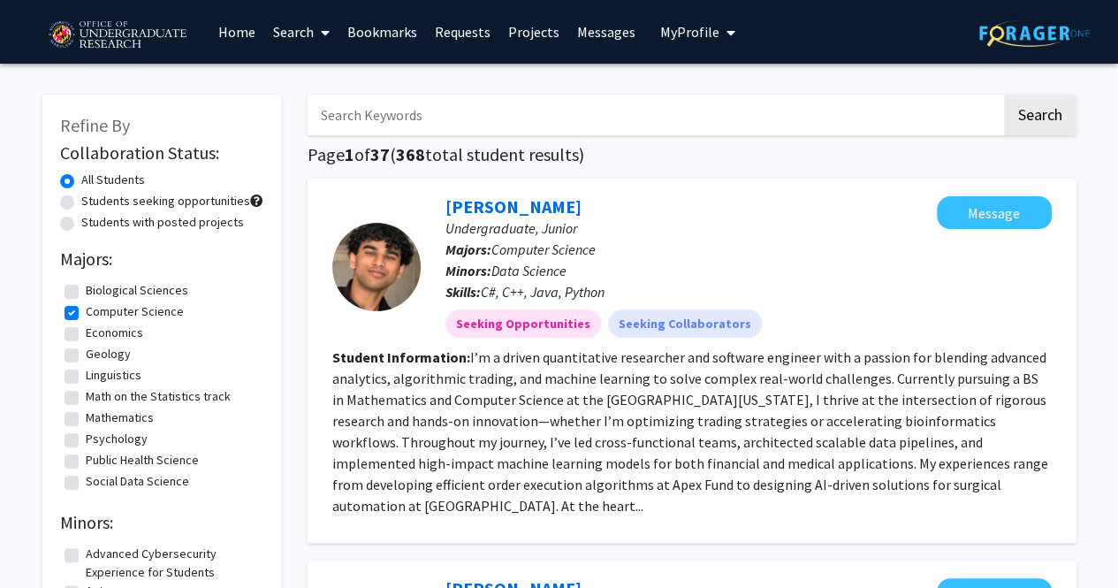
click at [442, 441] on fg-read-more "I’m a driven quantitative researcher and software engineer with a passion for b…" at bounding box center [690, 431] width 716 height 166
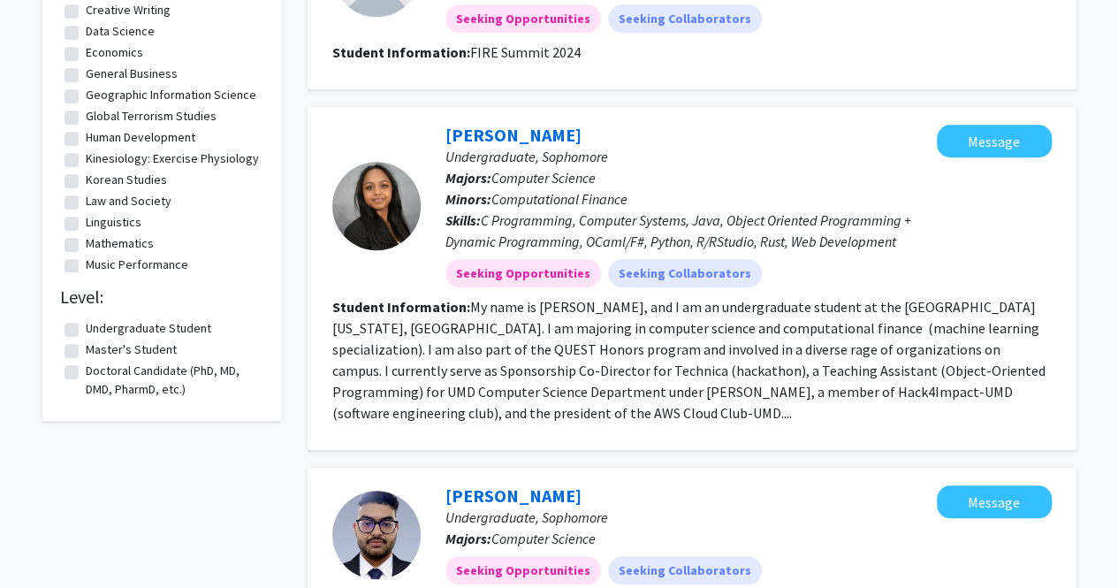
scroll to position [653, 0]
